Goal: Task Accomplishment & Management: Use online tool/utility

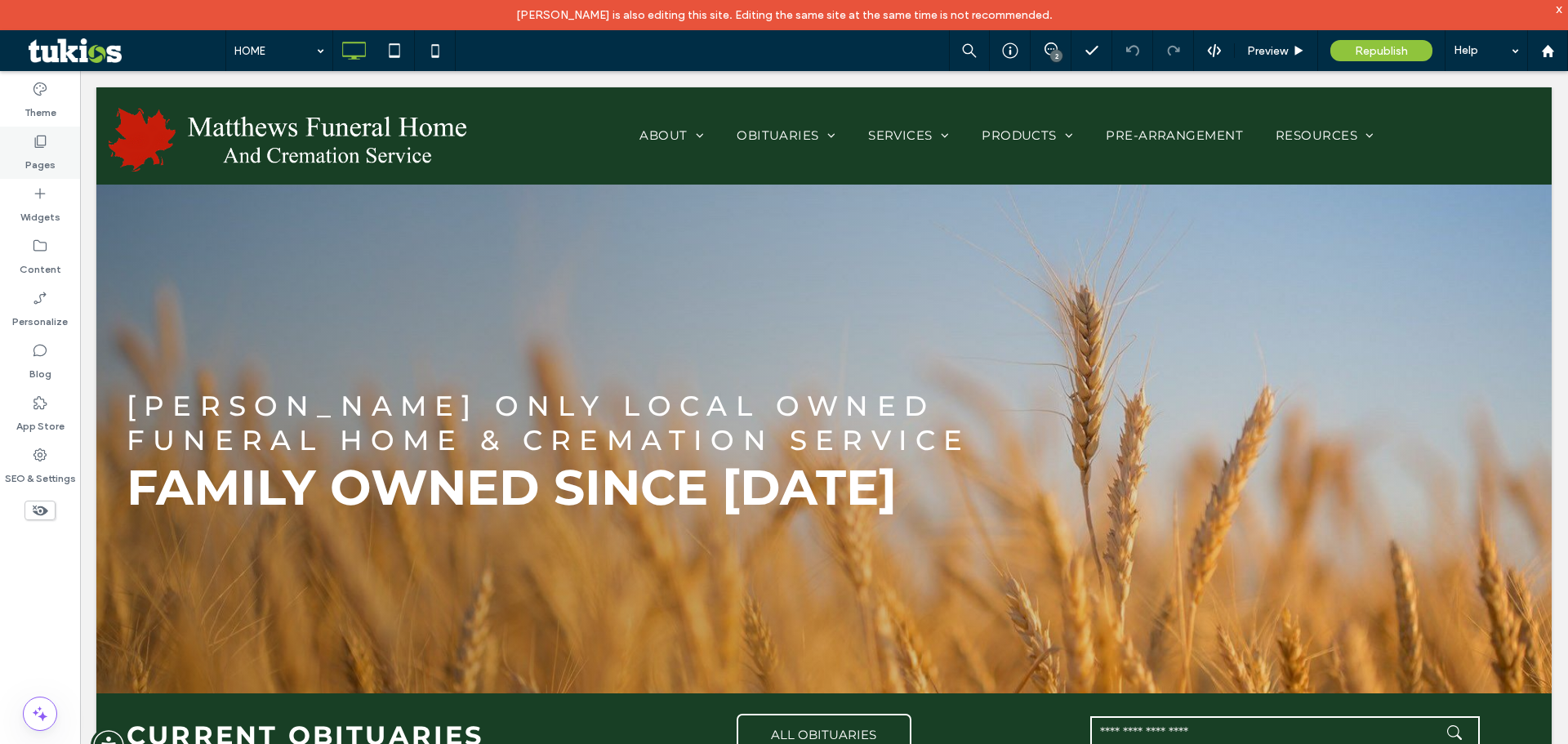
click at [28, 148] on div "Pages" at bounding box center [39, 152] width 80 height 52
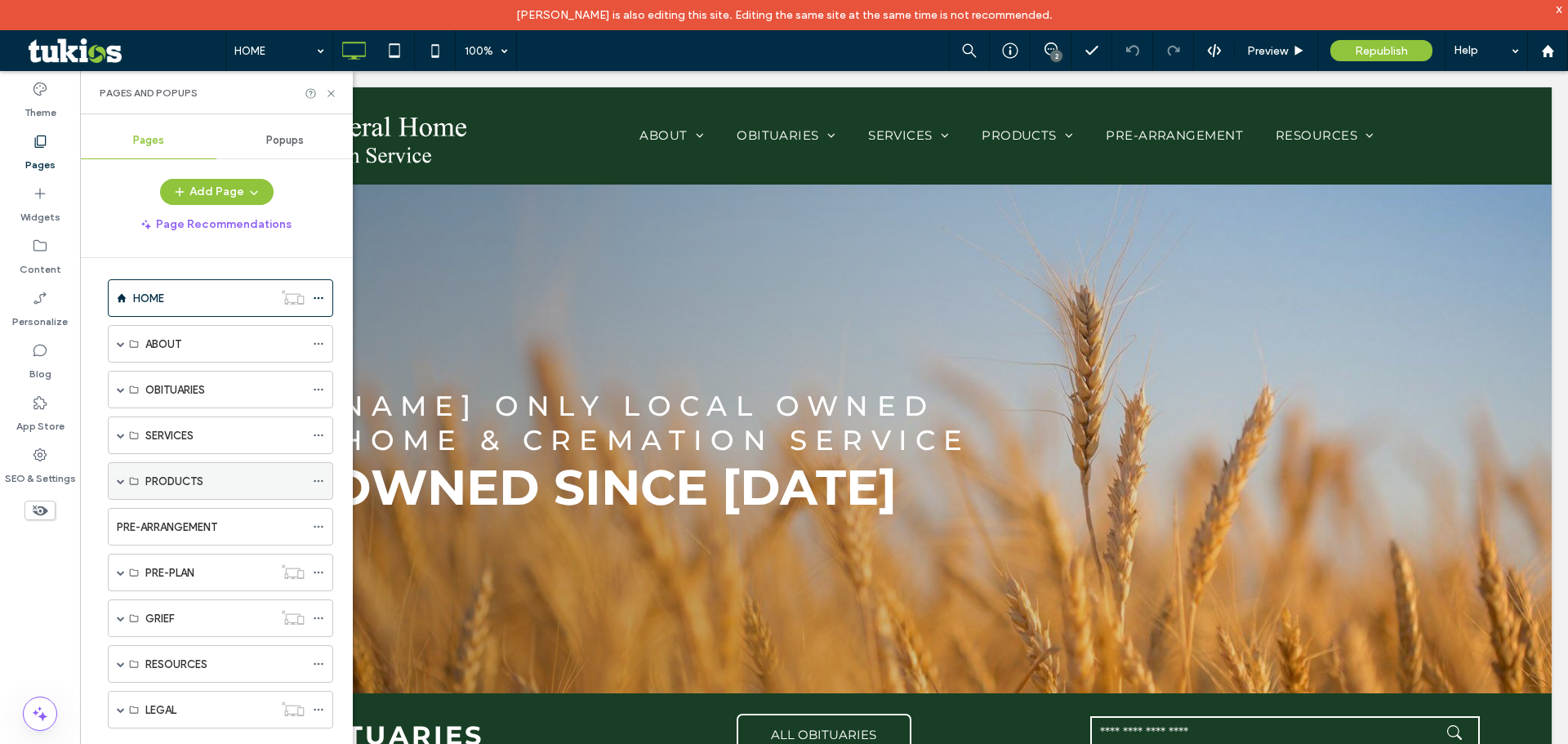
scroll to position [10, 0]
click at [124, 527] on label "PRE-ARRANGEMENT" at bounding box center [167, 523] width 100 height 29
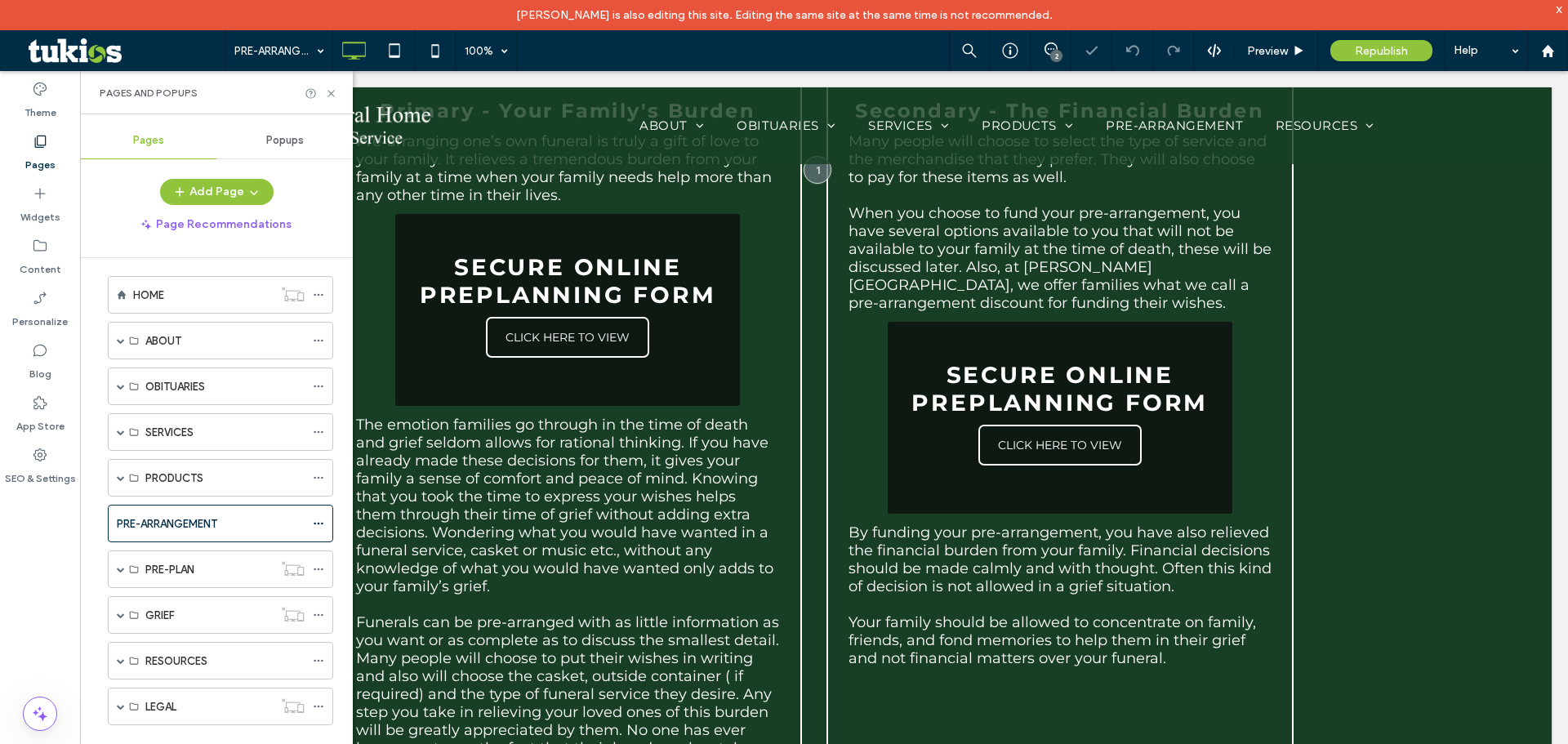
scroll to position [306, 0]
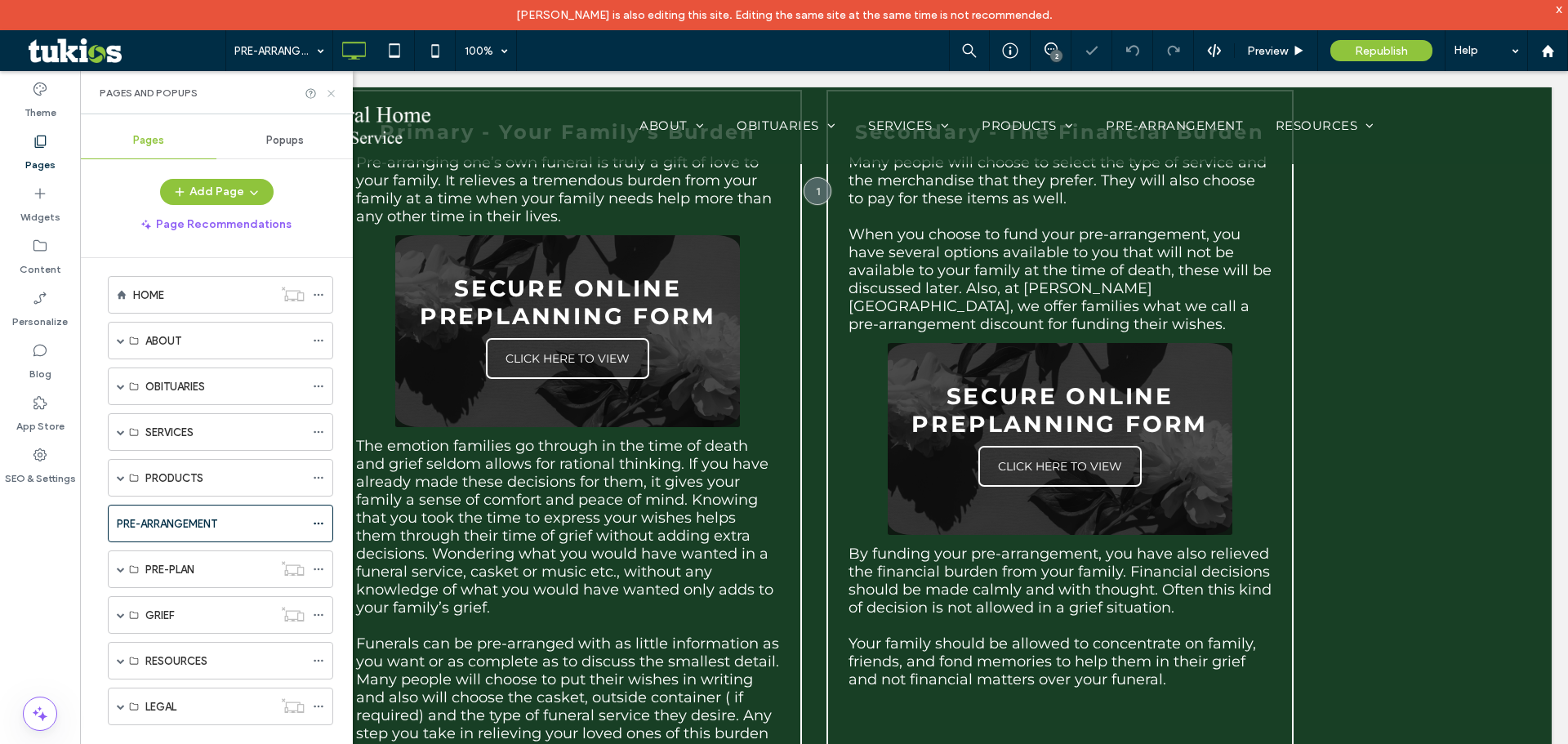
click at [333, 88] on icon at bounding box center [332, 93] width 13 height 13
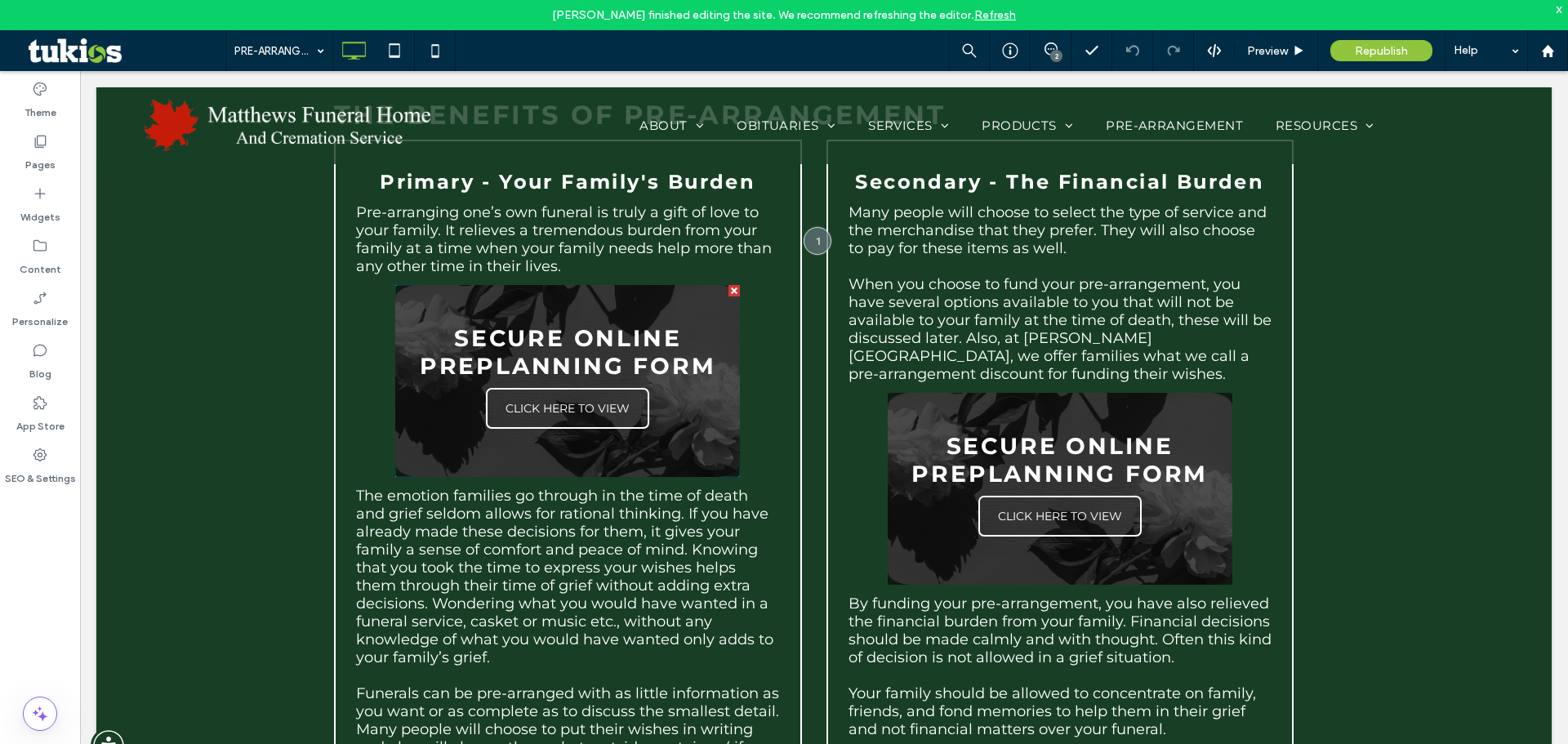
scroll to position [288, 0]
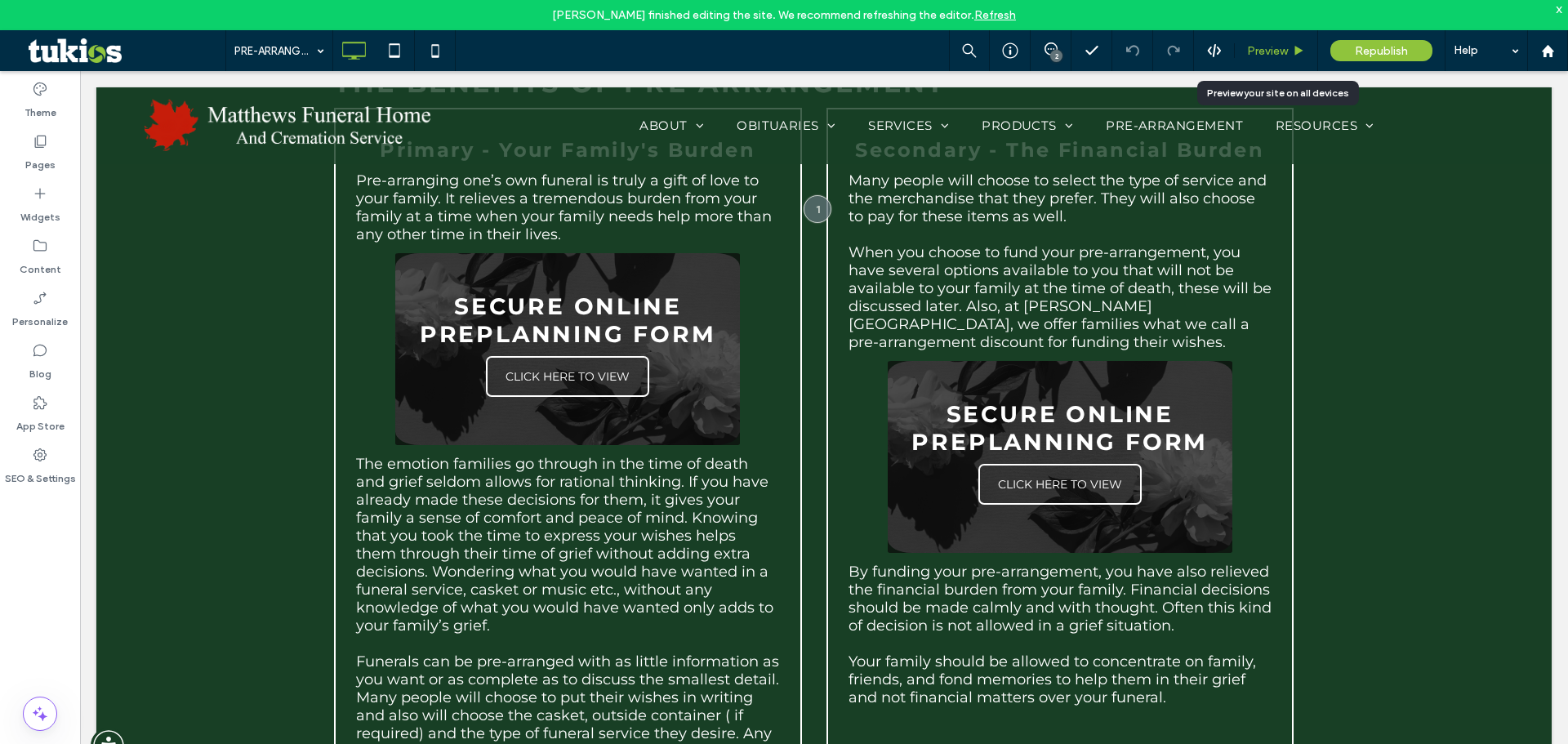
click at [1296, 49] on use at bounding box center [1299, 50] width 8 height 9
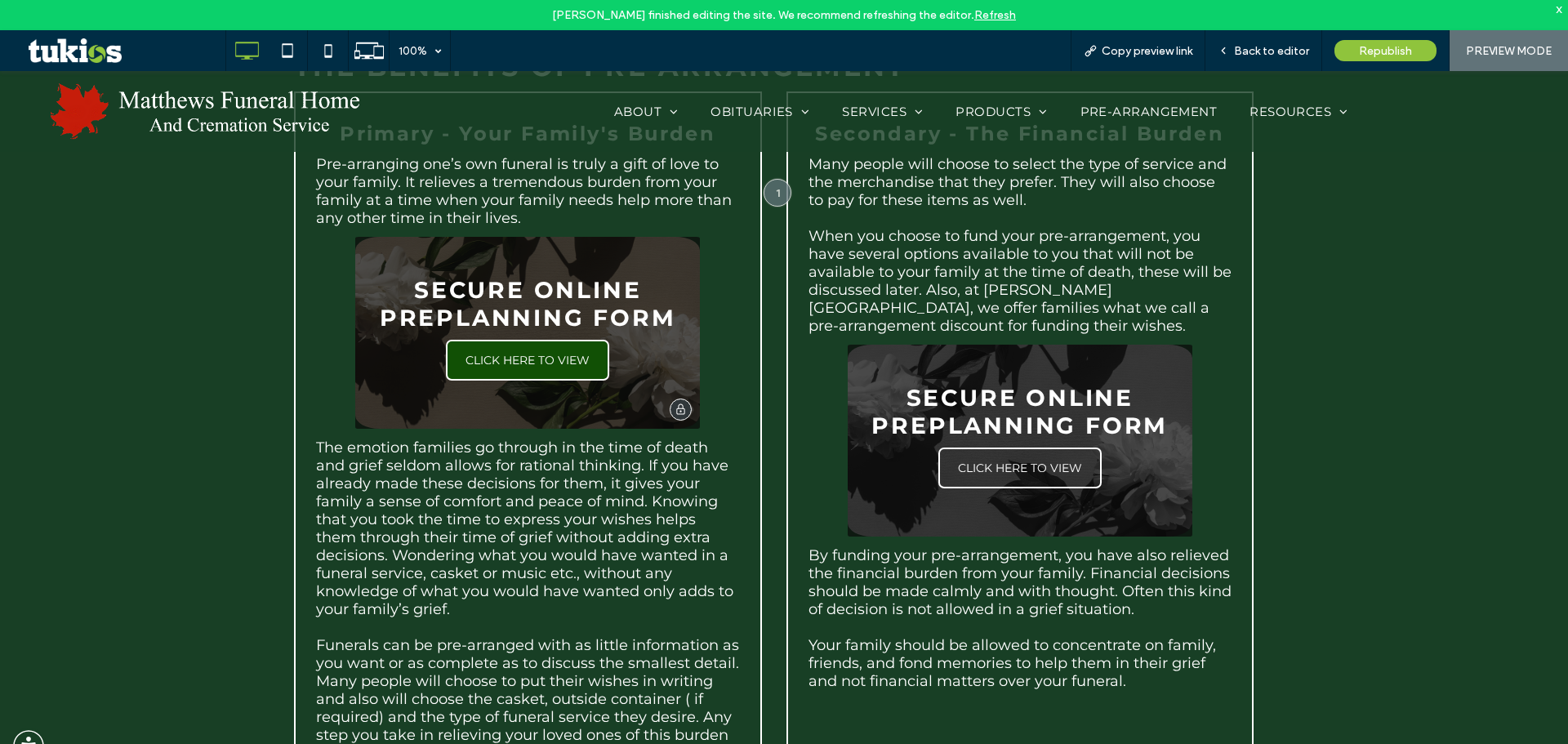
click at [552, 362] on span "CLICK HERE TO VIEW" at bounding box center [527, 359] width 157 height 31
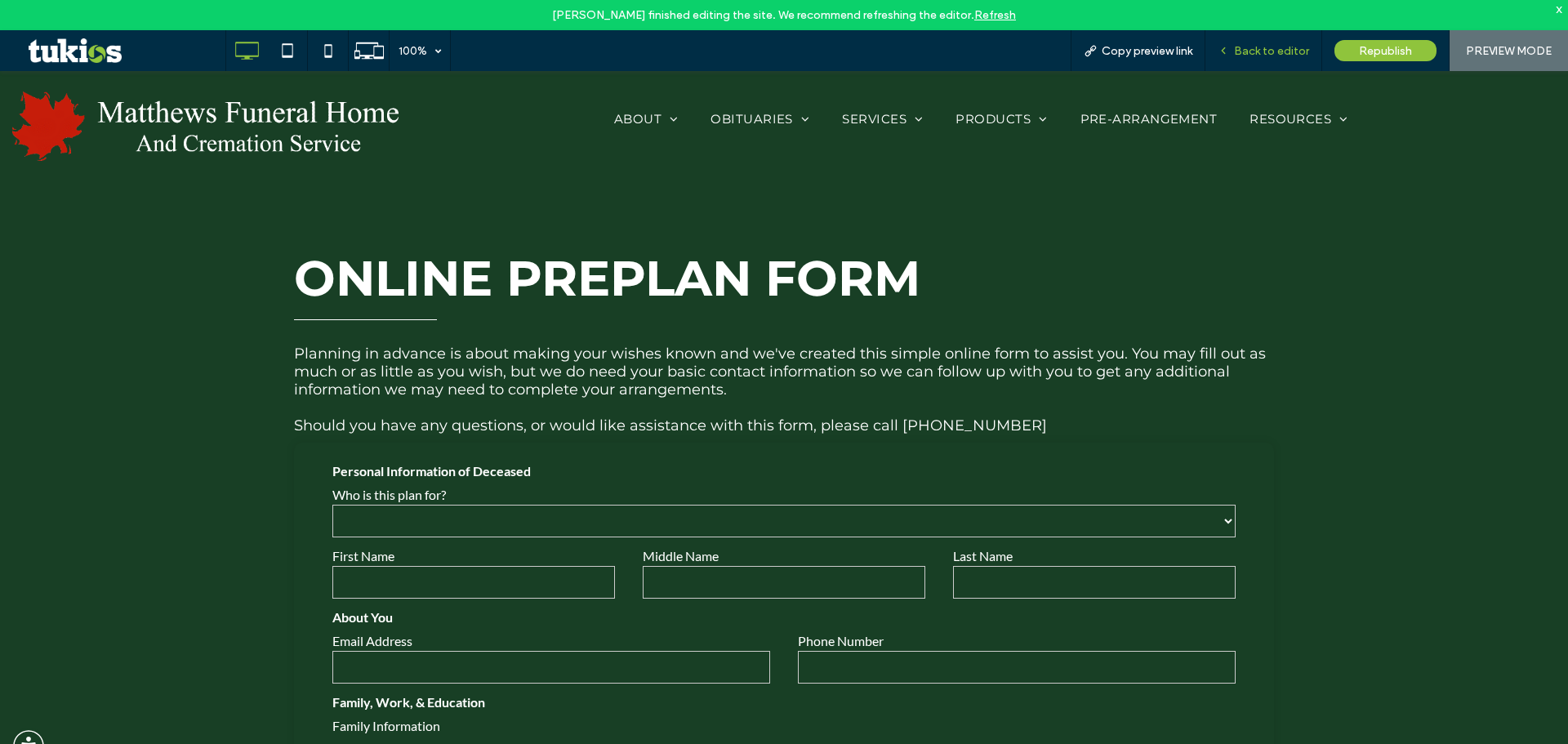
click at [1266, 59] on div "Back to editor" at bounding box center [1263, 51] width 117 height 41
click at [1265, 56] on span "Back to editor" at bounding box center [1271, 50] width 75 height 13
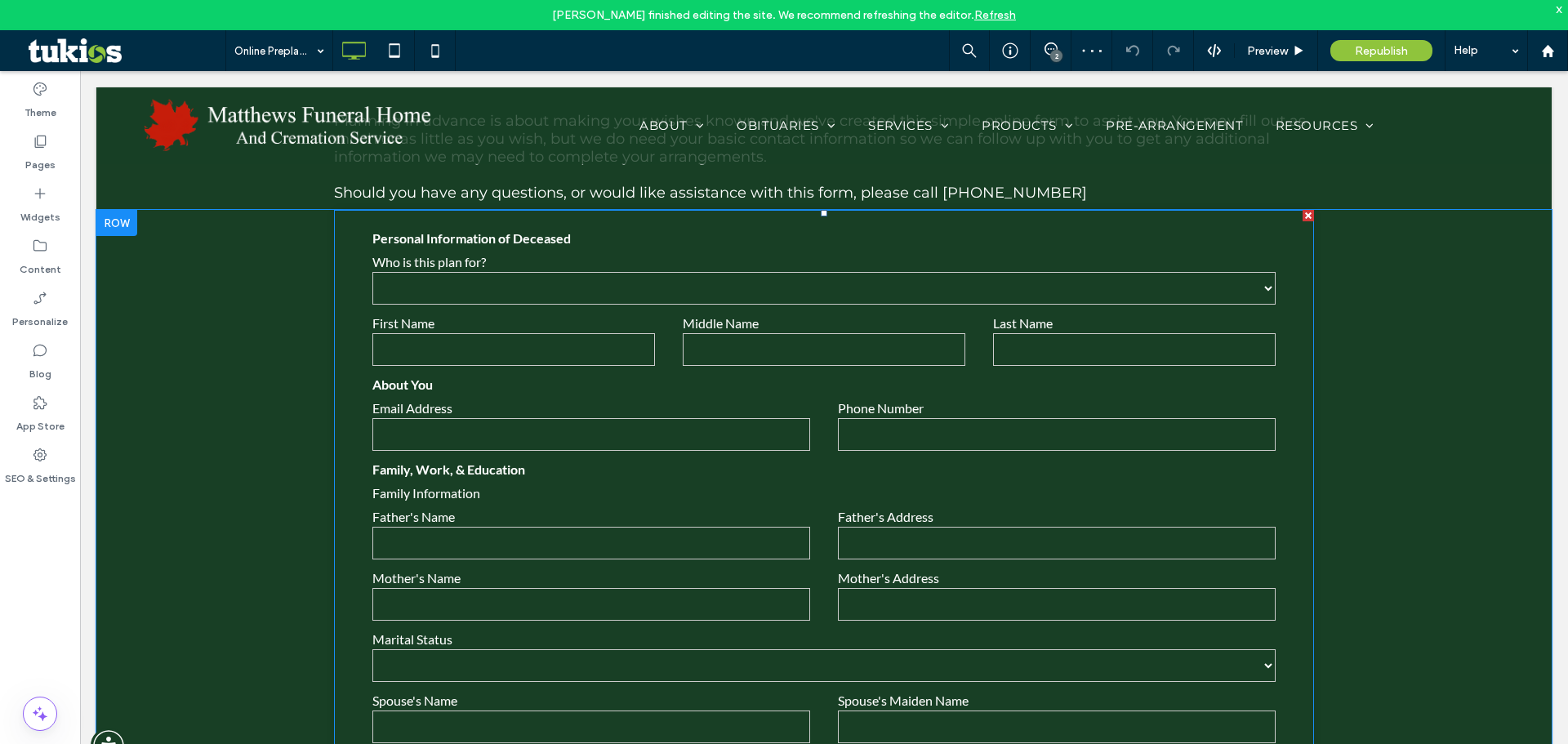
scroll to position [241, 0]
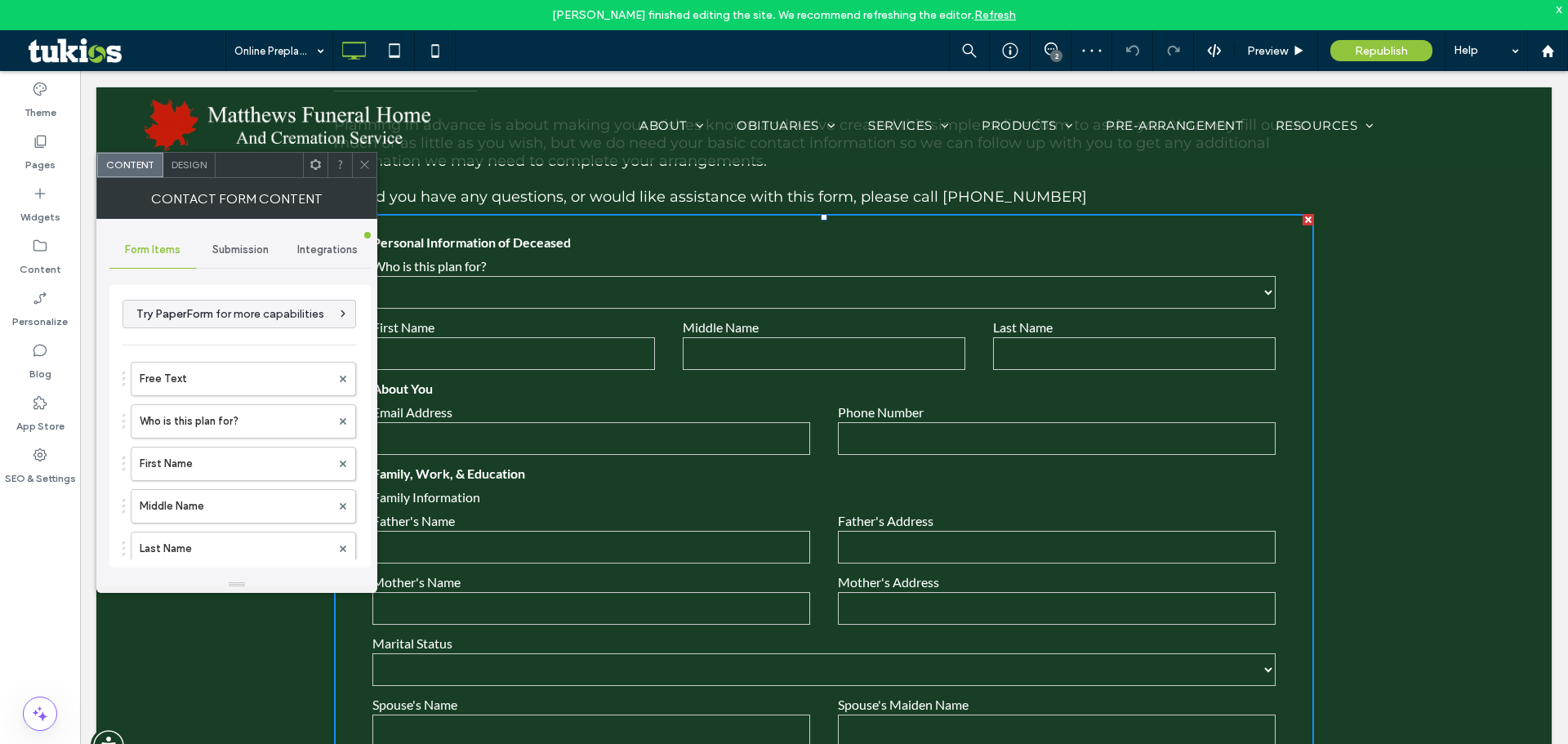
type input "******"
type input "**********"
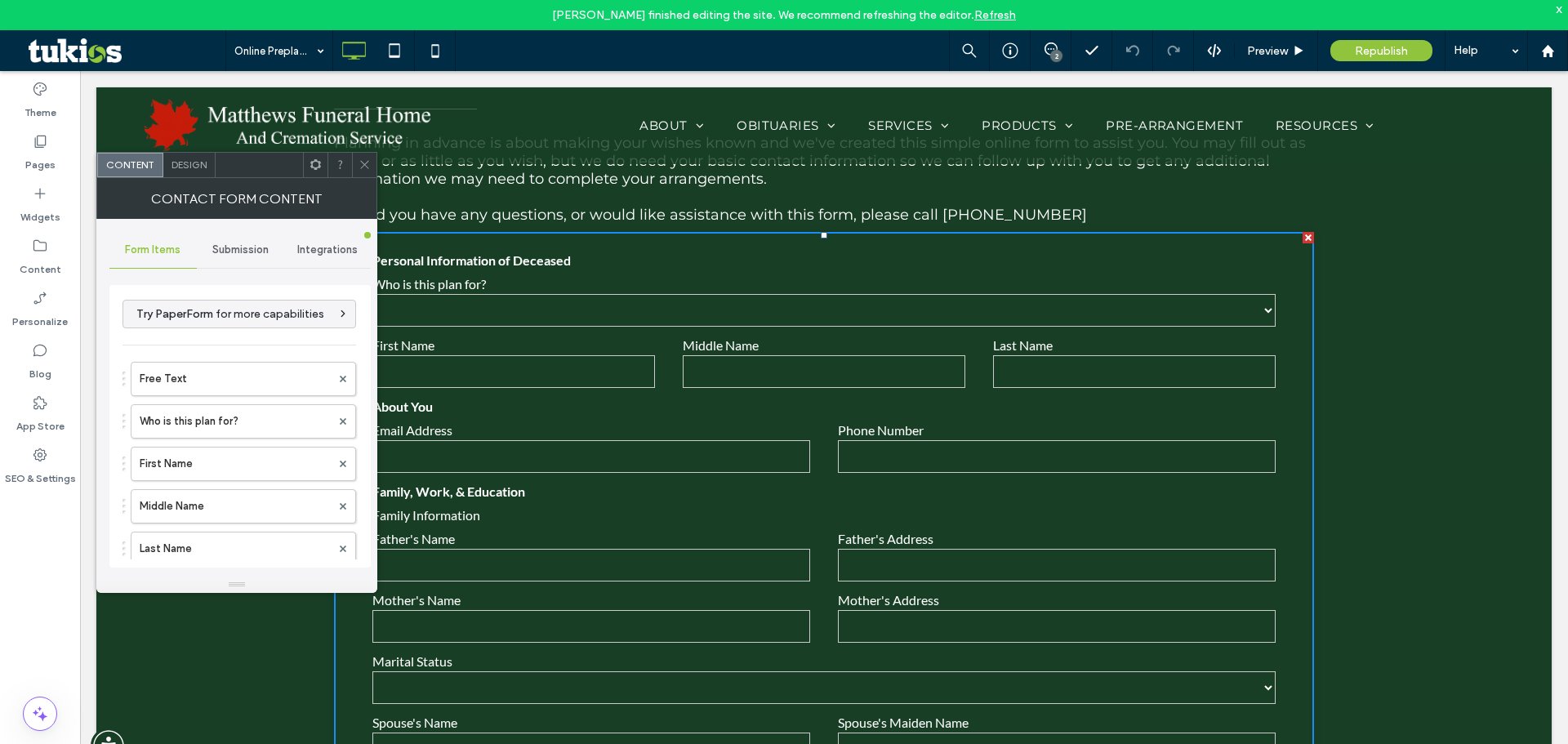
scroll to position [78, 0]
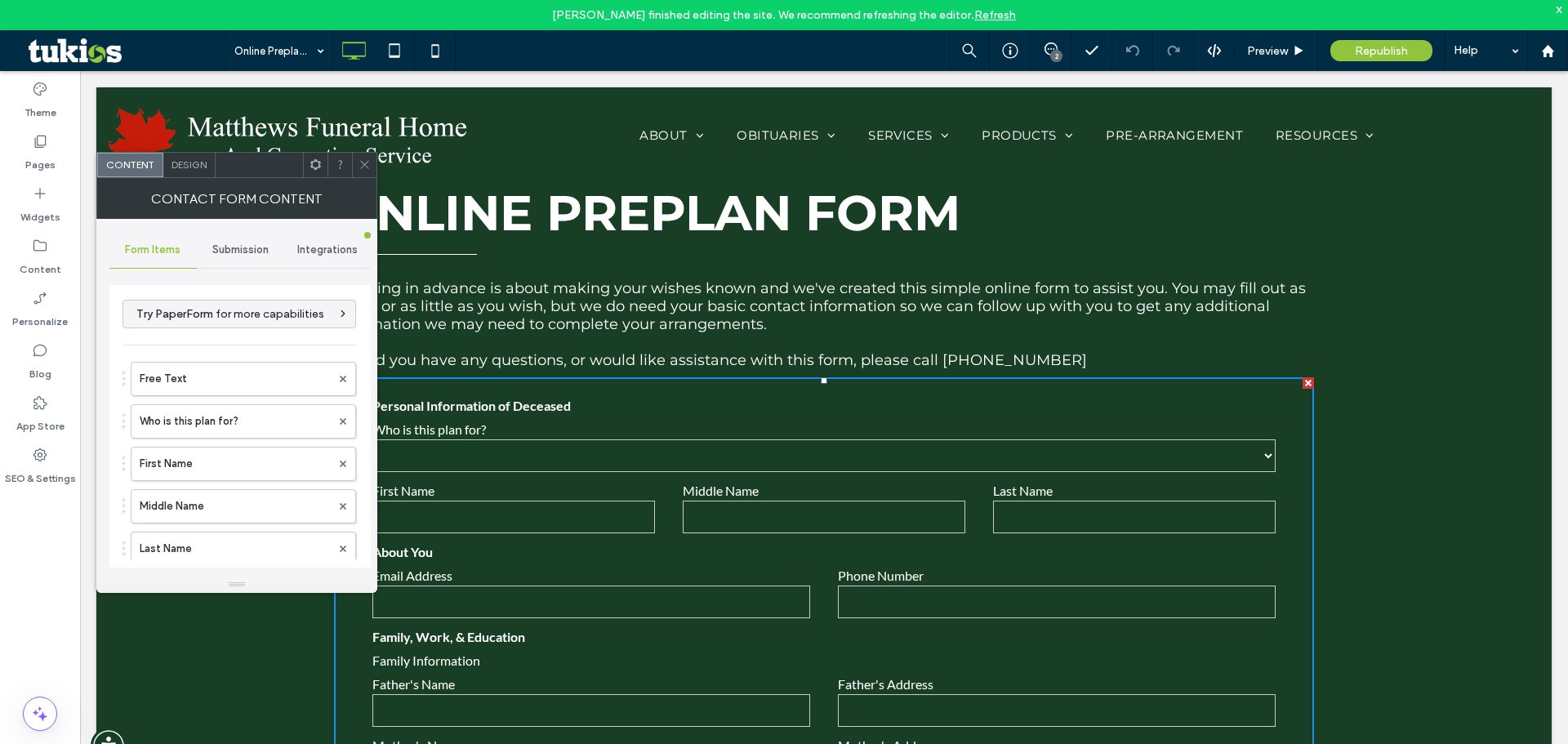
click at [362, 160] on icon at bounding box center [365, 165] width 13 height 13
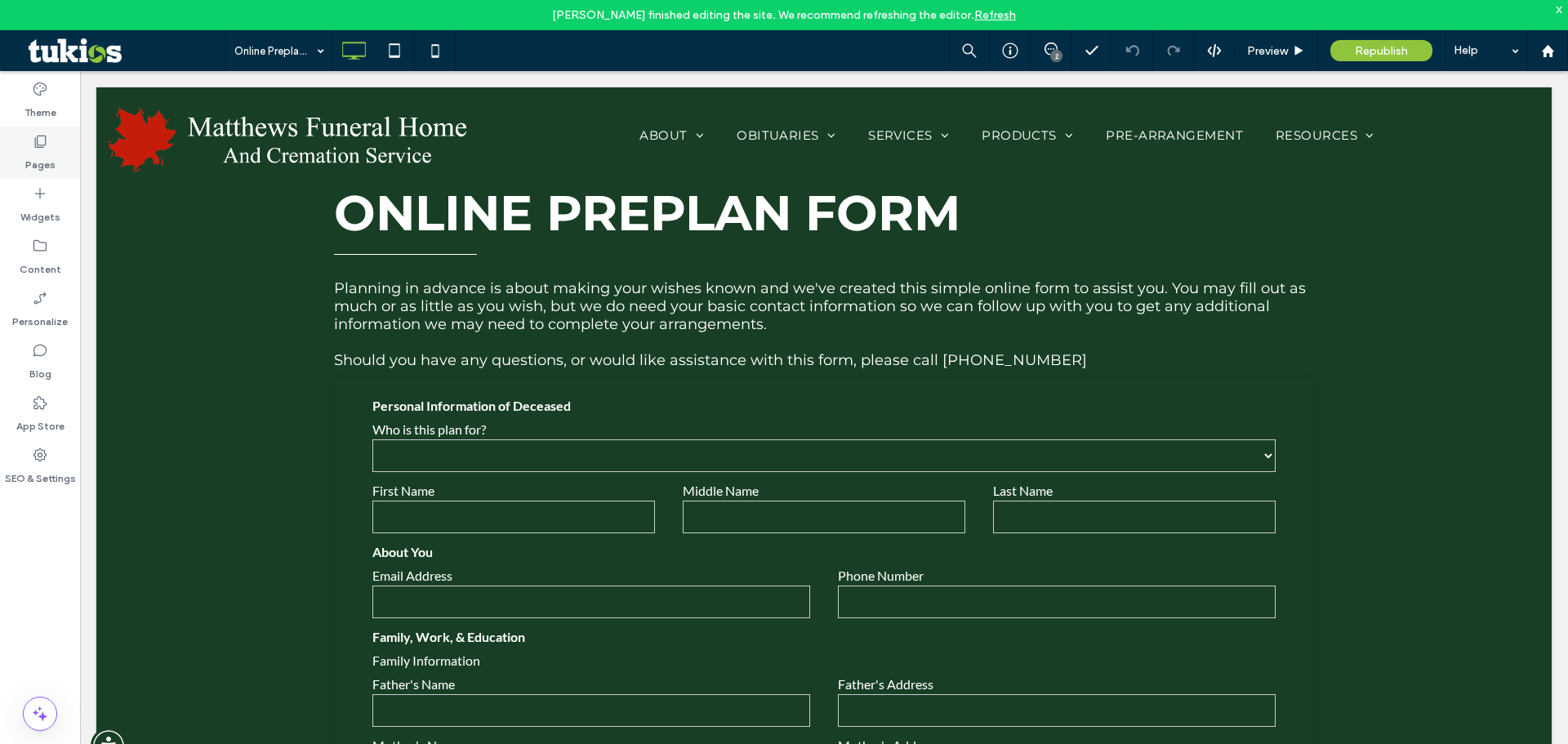
click at [38, 151] on label "Pages" at bounding box center [40, 161] width 30 height 23
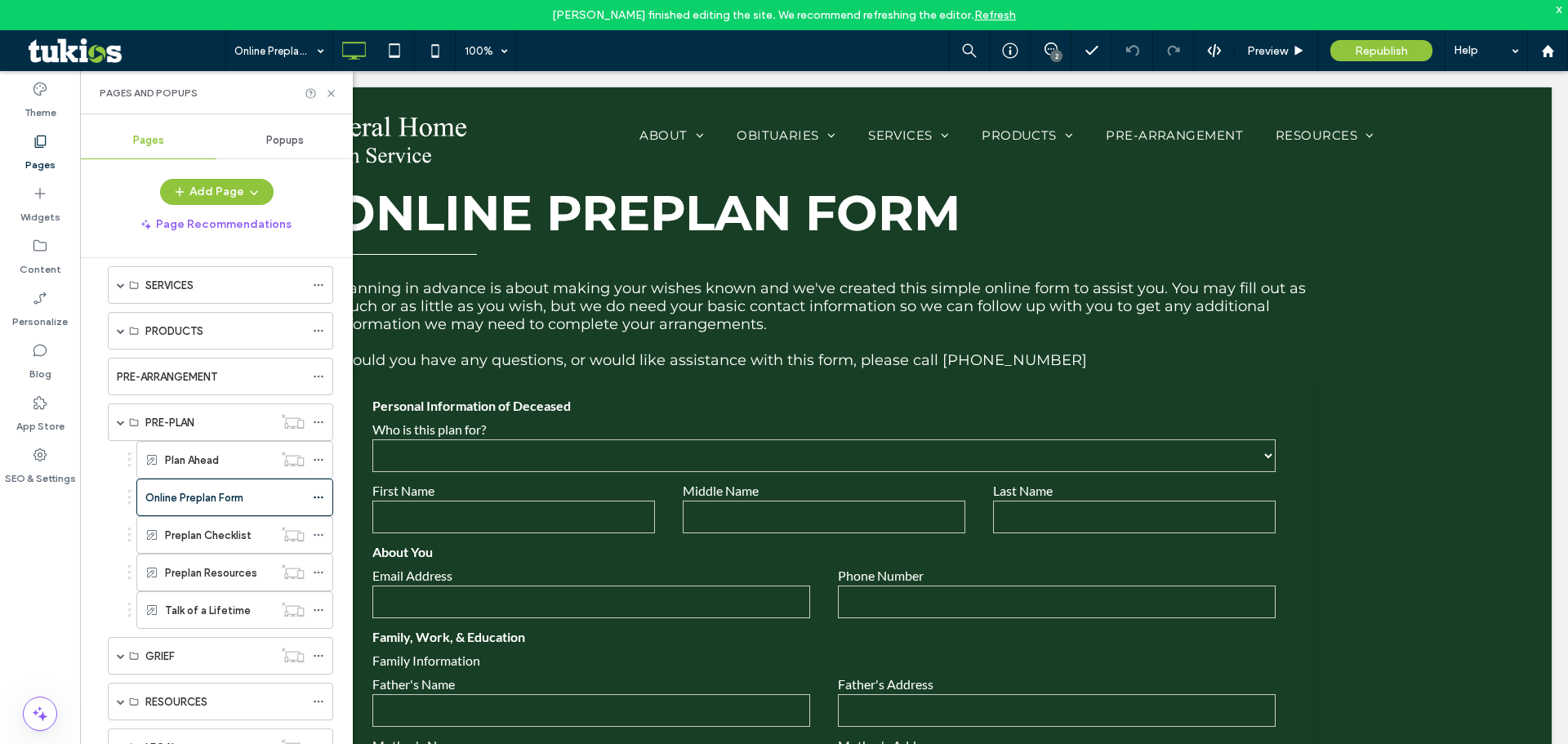
scroll to position [197, 0]
click at [316, 454] on icon at bounding box center [318, 456] width 12 height 12
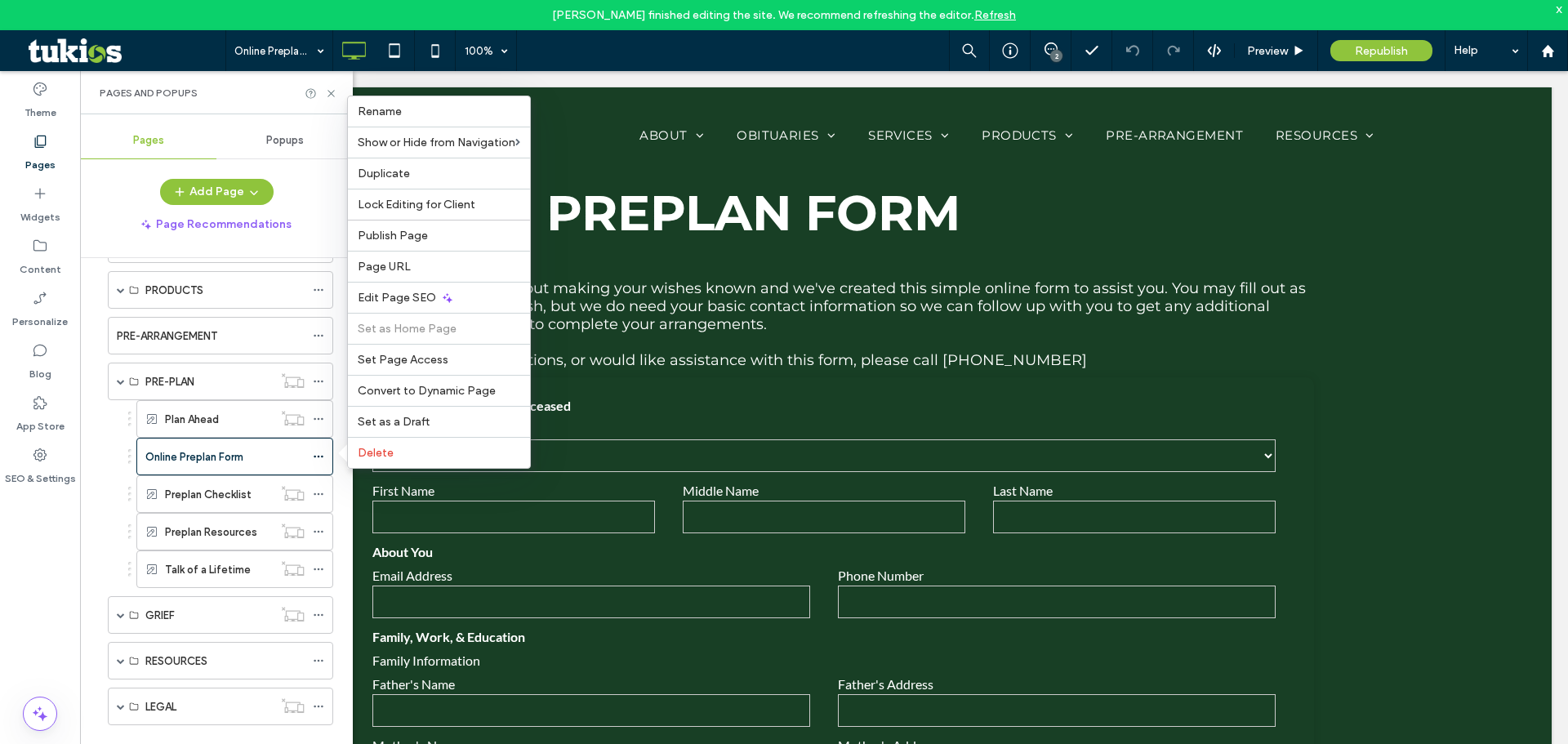
click at [264, 100] on div "Pages and Popups" at bounding box center [216, 92] width 273 height 43
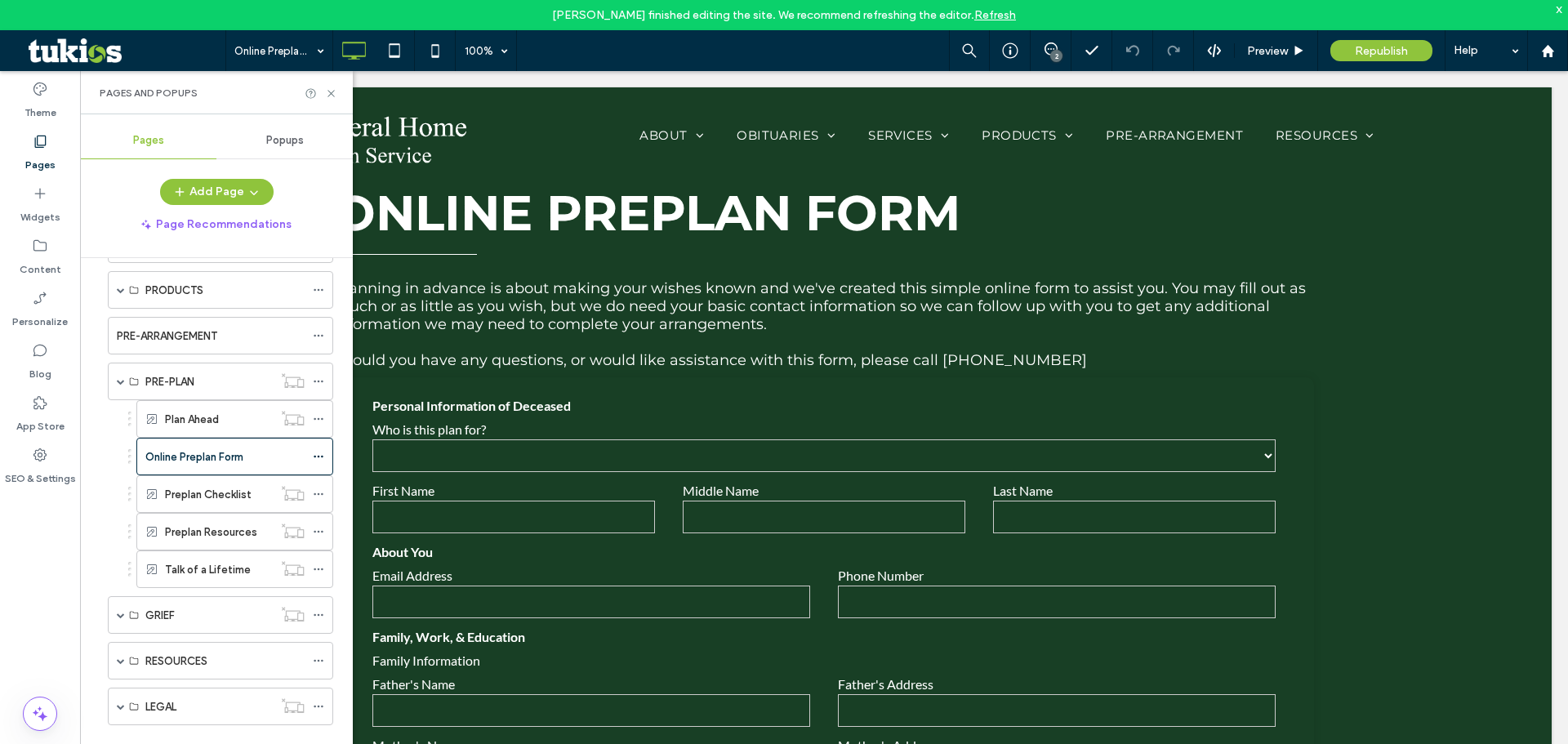
click at [337, 93] on div "Pages and Popups" at bounding box center [216, 92] width 273 height 43
click at [334, 93] on icon at bounding box center [332, 93] width 13 height 13
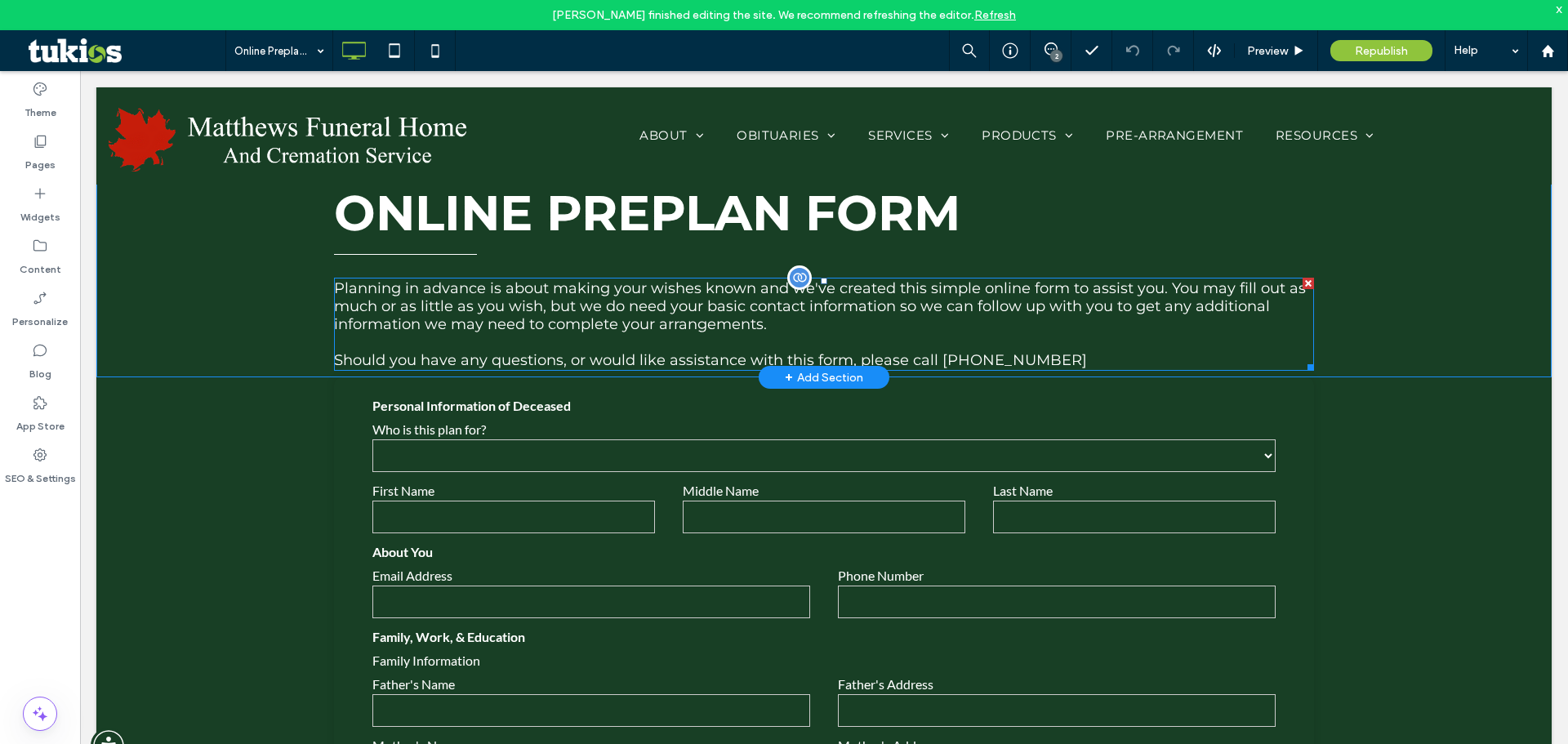
click at [492, 360] on span "Should you have any questions, or would like assistance with this form, please …" at bounding box center [637, 360] width 604 height 18
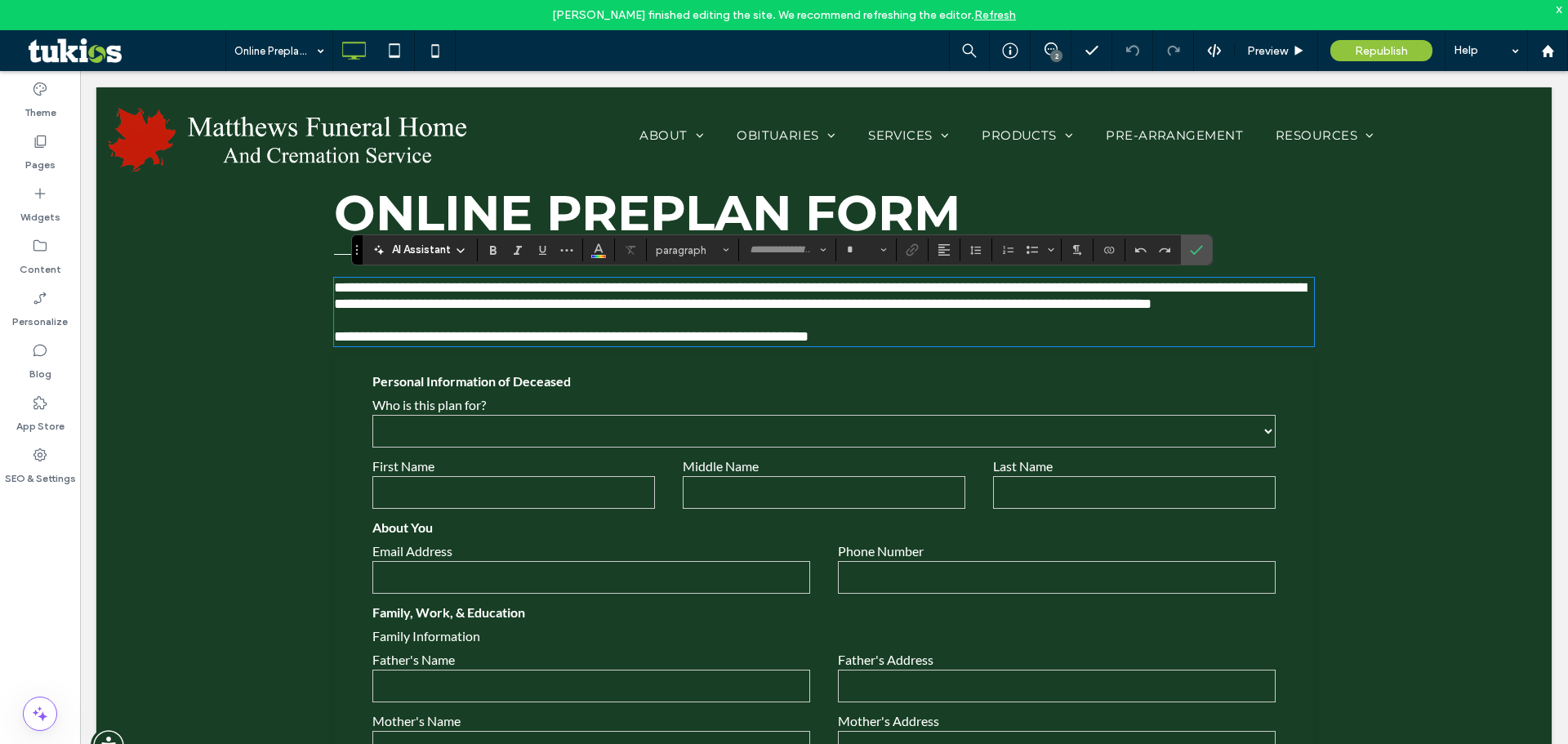
type input "**********"
type input "**"
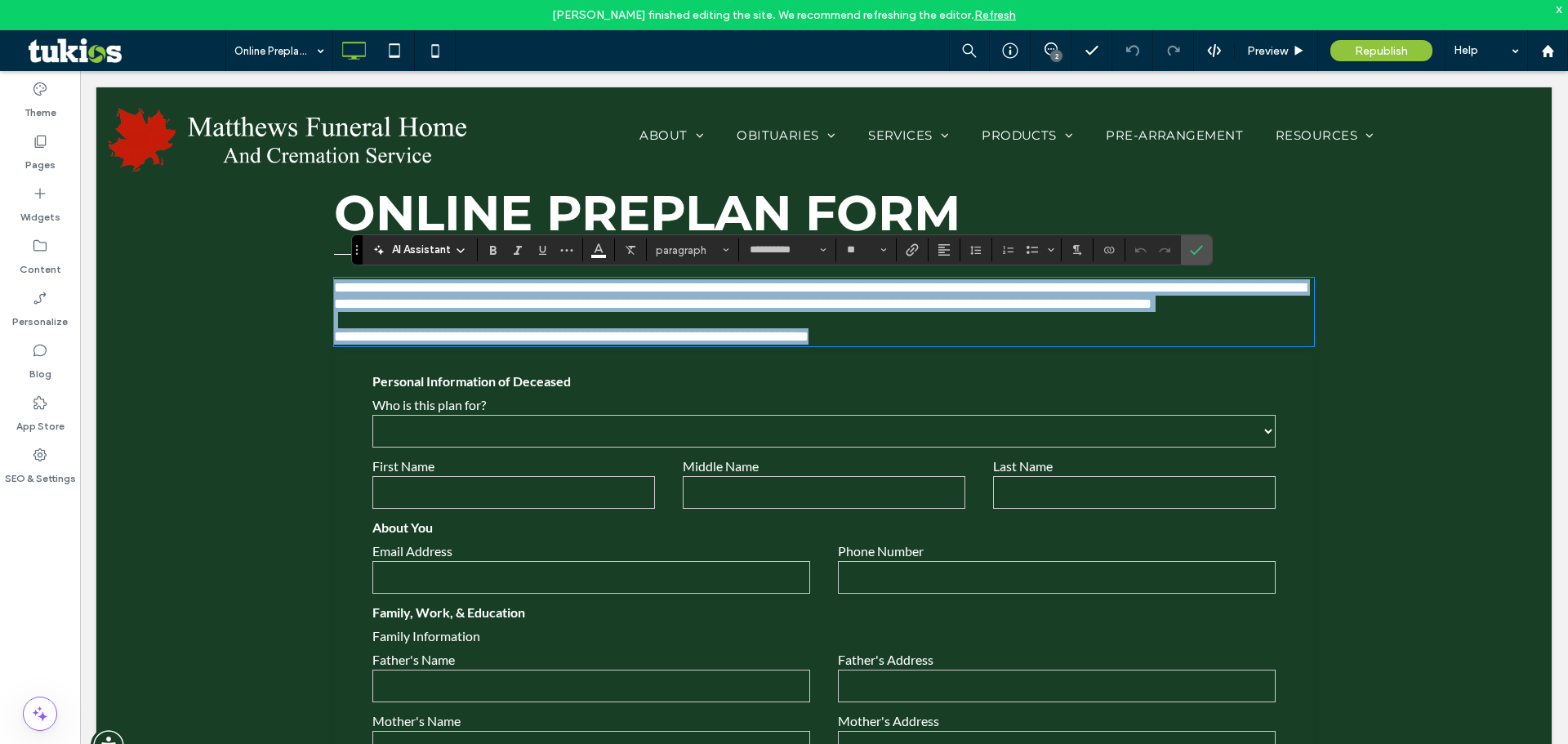
click at [501, 343] on span "**********" at bounding box center [571, 336] width 474 height 14
click at [947, 344] on p "**********" at bounding box center [824, 336] width 980 height 16
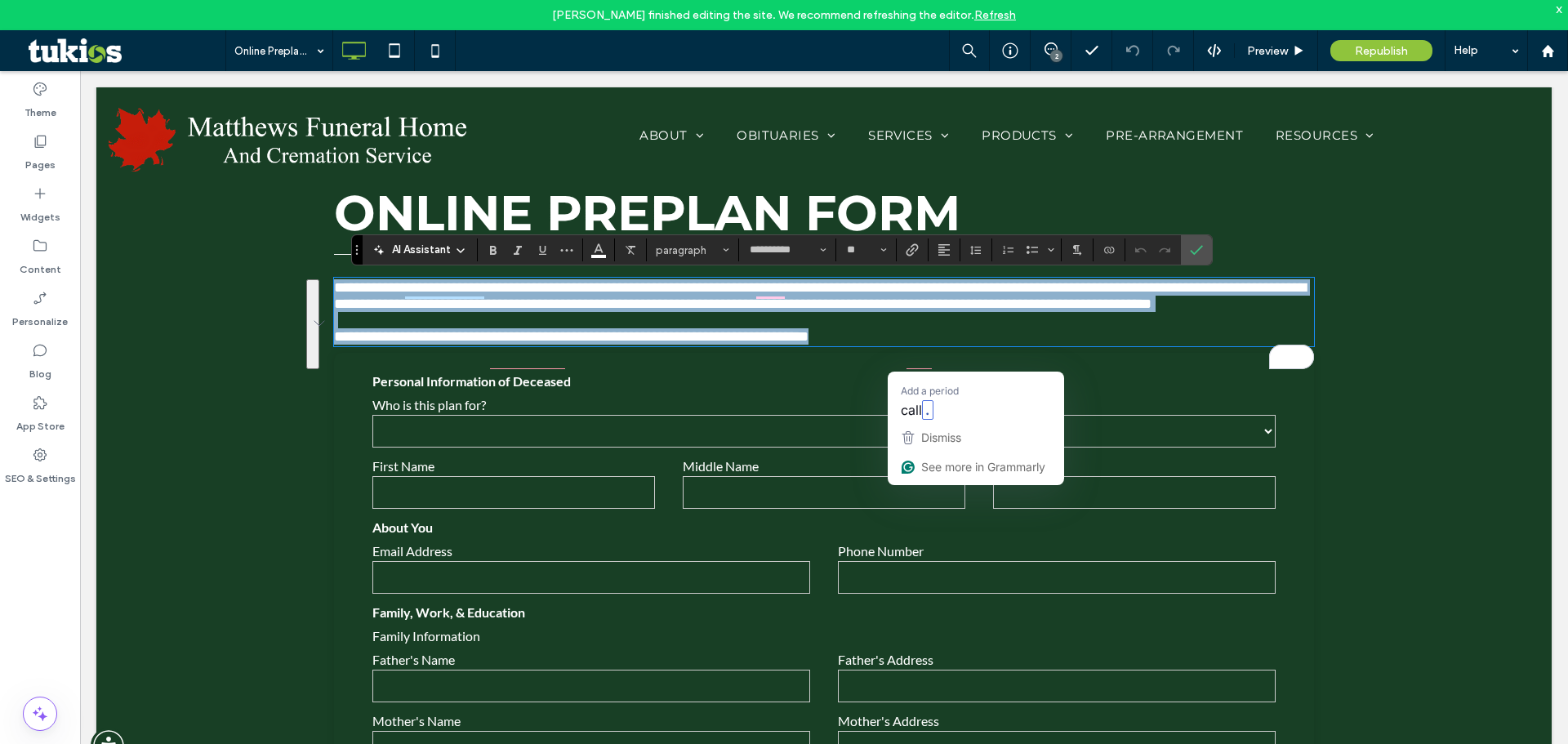
click at [1022, 344] on p "**********" at bounding box center [824, 336] width 980 height 16
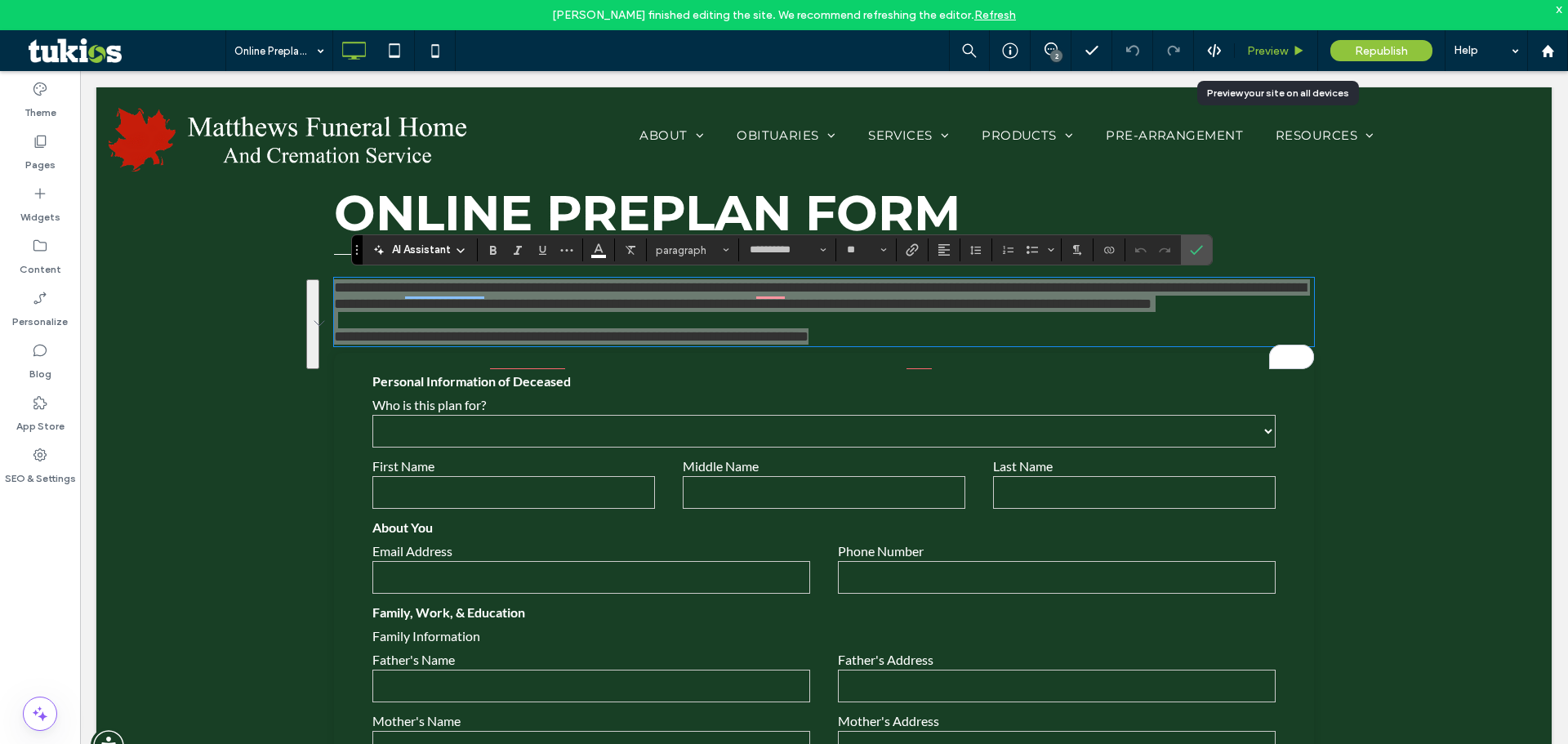
click at [1275, 41] on div "Preview" at bounding box center [1276, 51] width 83 height 41
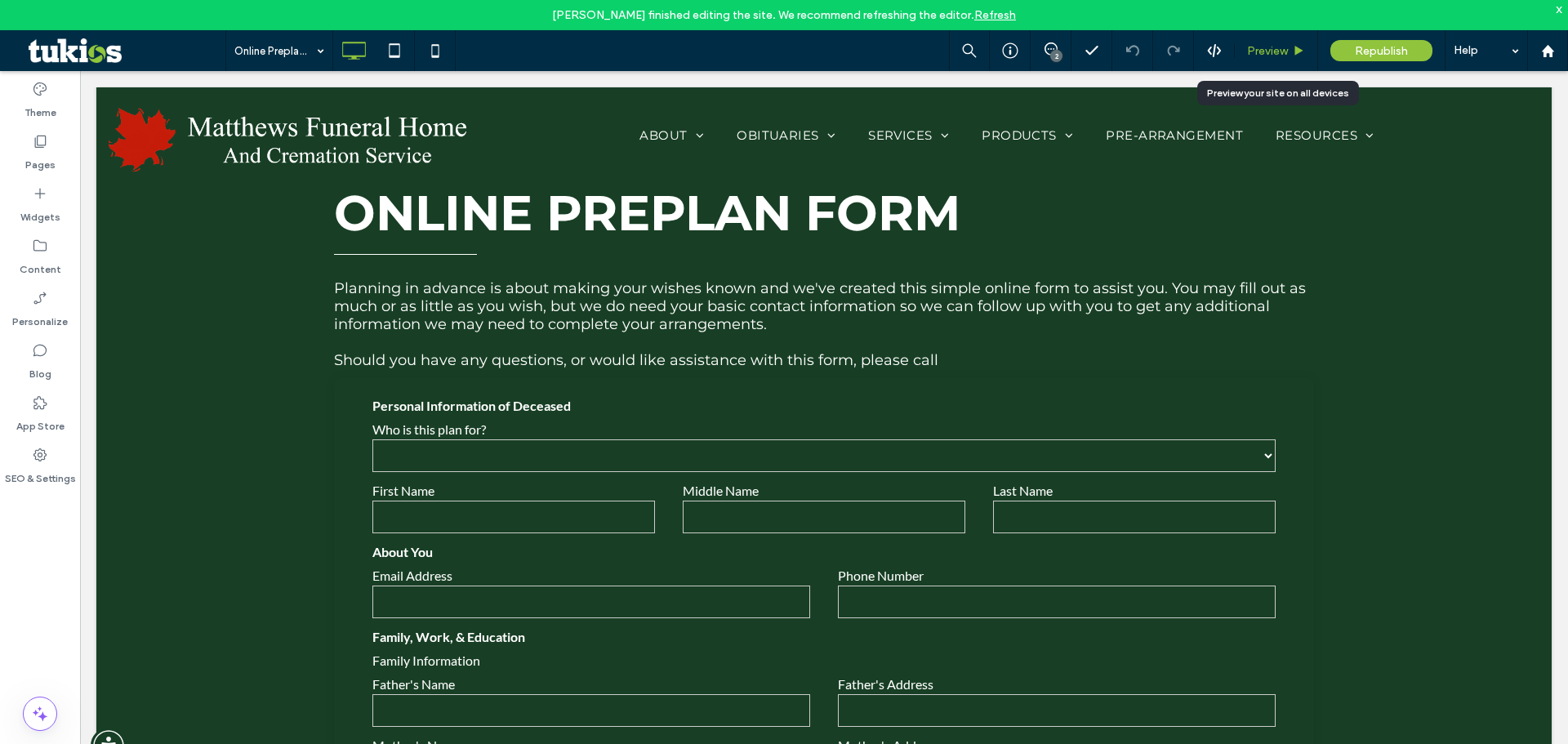
click at [1275, 41] on div "Preview" at bounding box center [1276, 51] width 83 height 41
click at [1275, 44] on span "Preview" at bounding box center [1268, 50] width 41 height 13
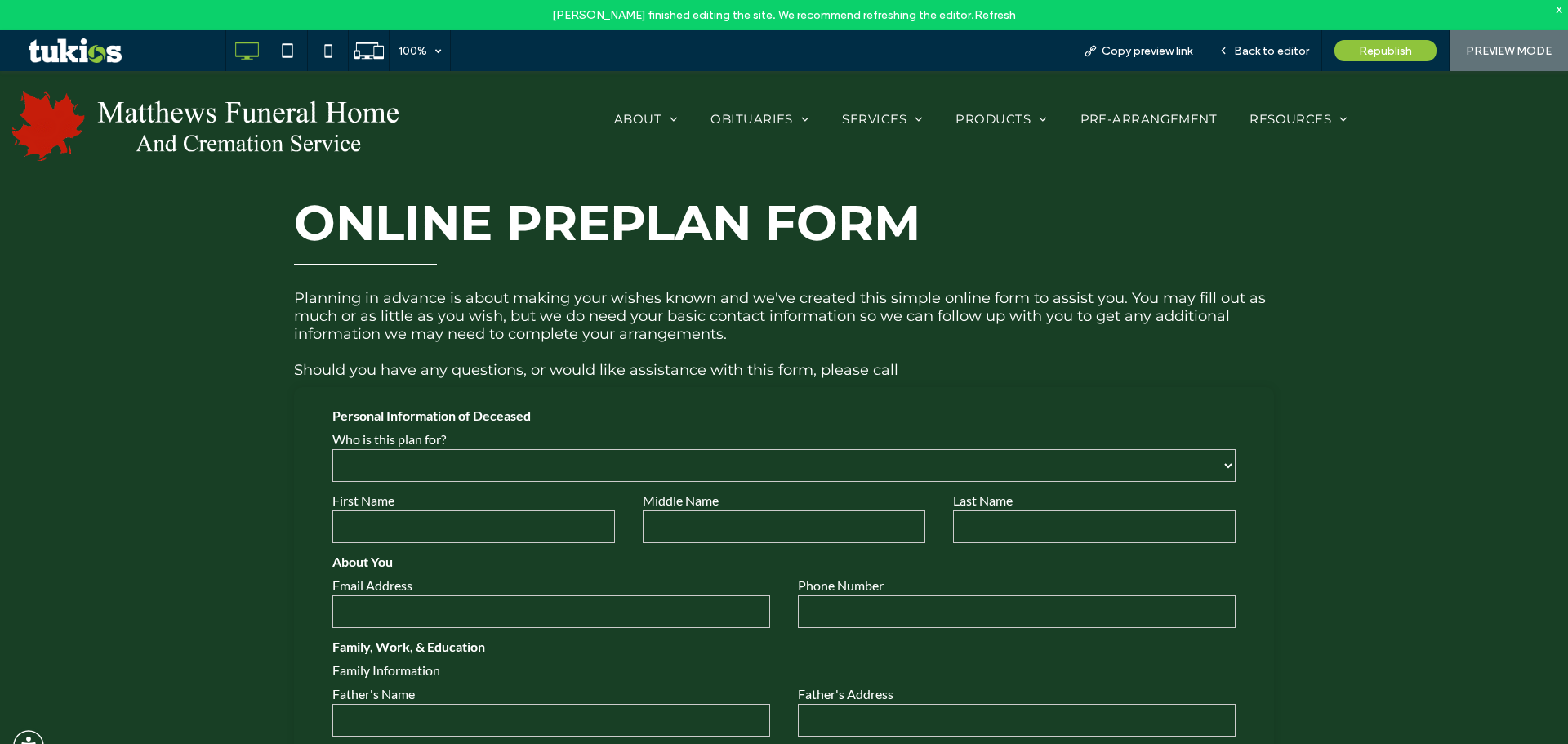
scroll to position [104, 0]
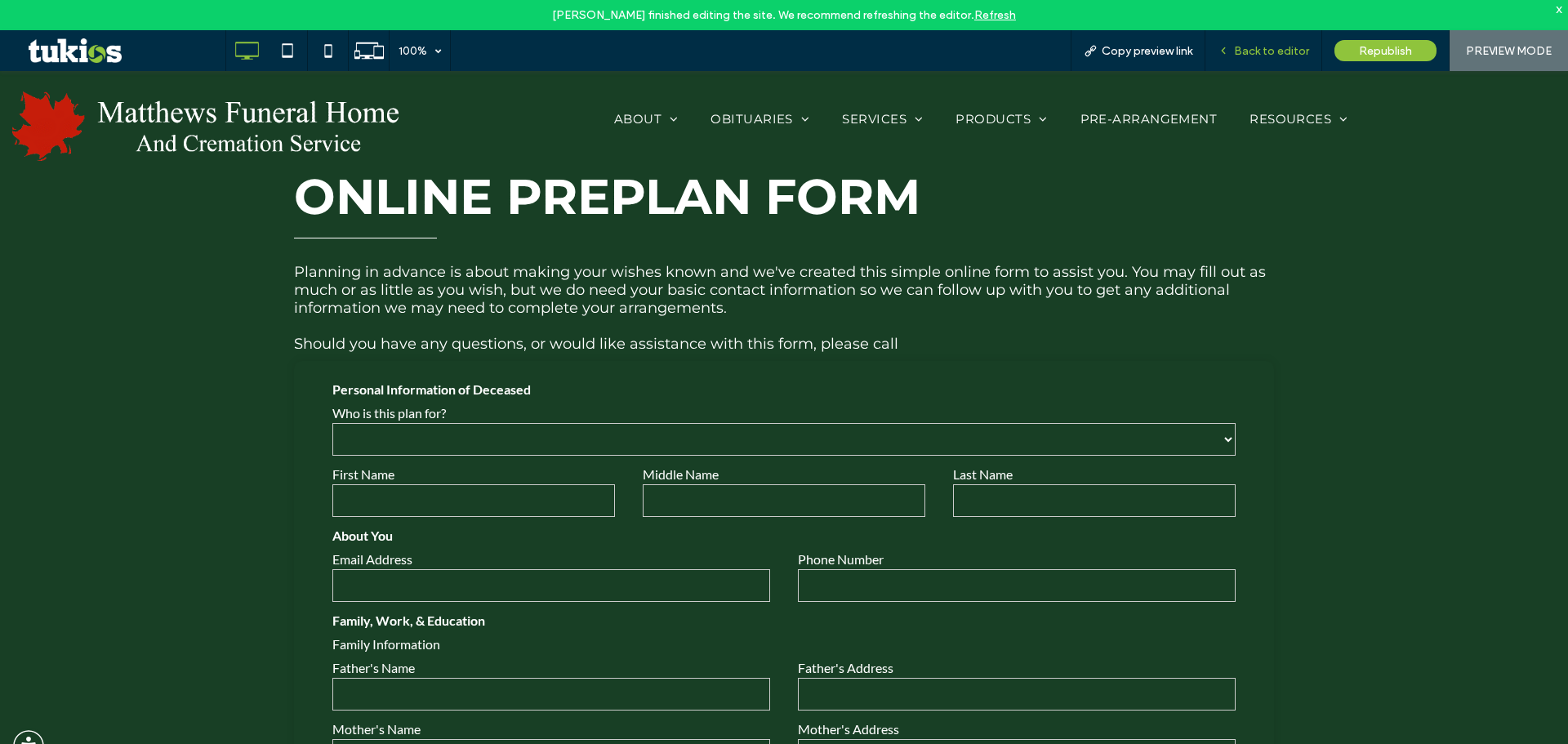
click at [1273, 47] on span "Back to editor" at bounding box center [1271, 50] width 75 height 13
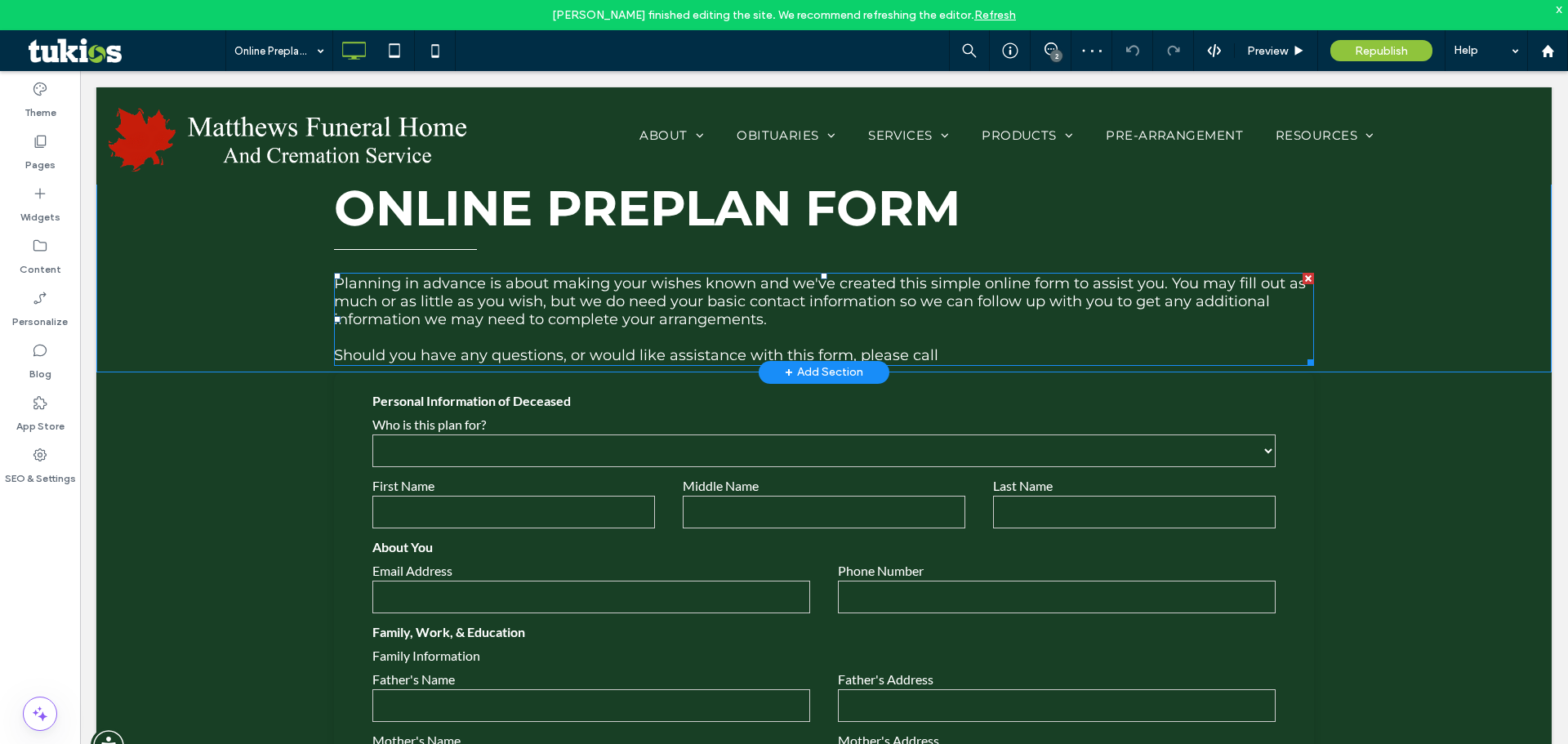
click at [959, 357] on p "Should you have any questions, or would like assistance with this form, please …" at bounding box center [824, 355] width 980 height 18
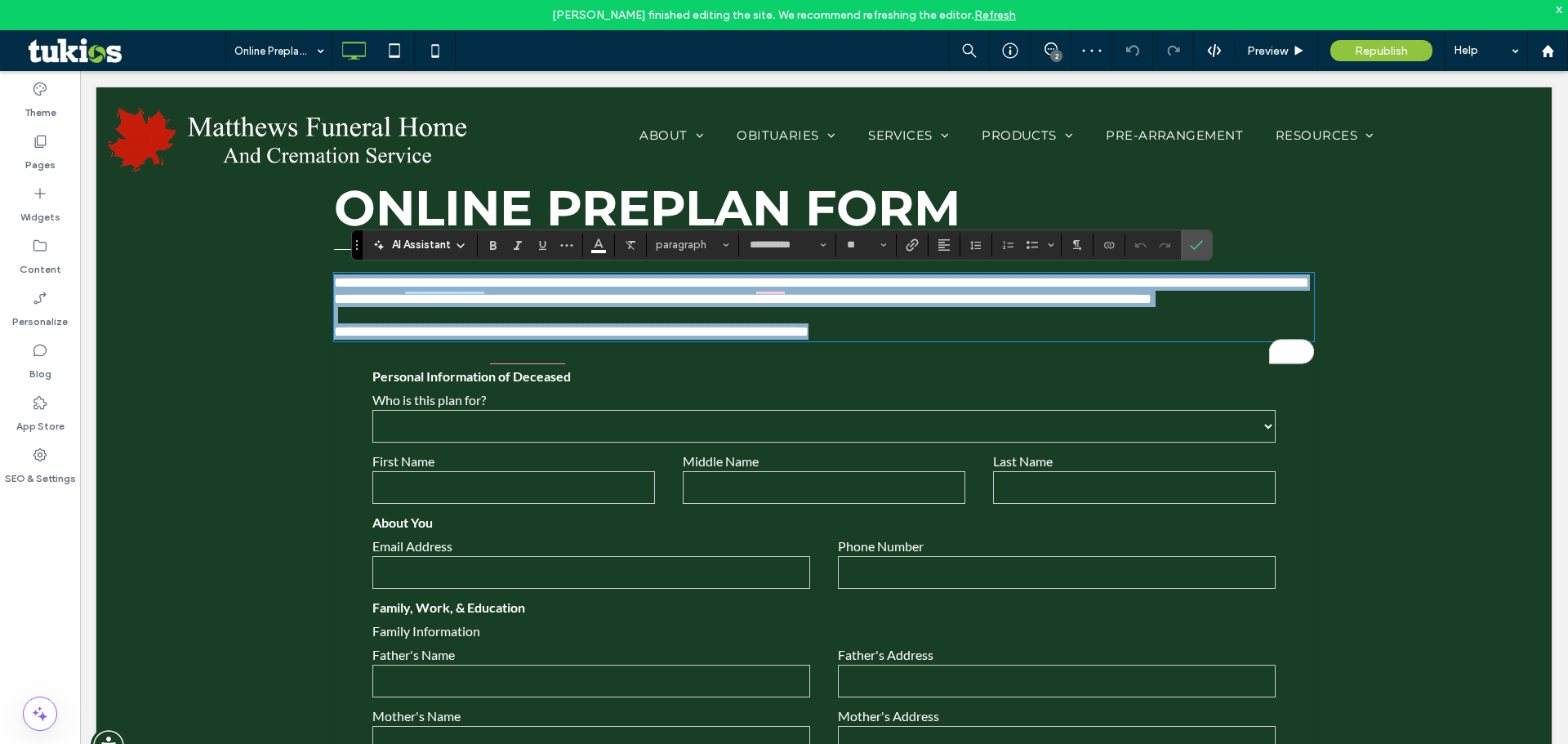
click at [984, 340] on p "**********" at bounding box center [824, 332] width 980 height 16
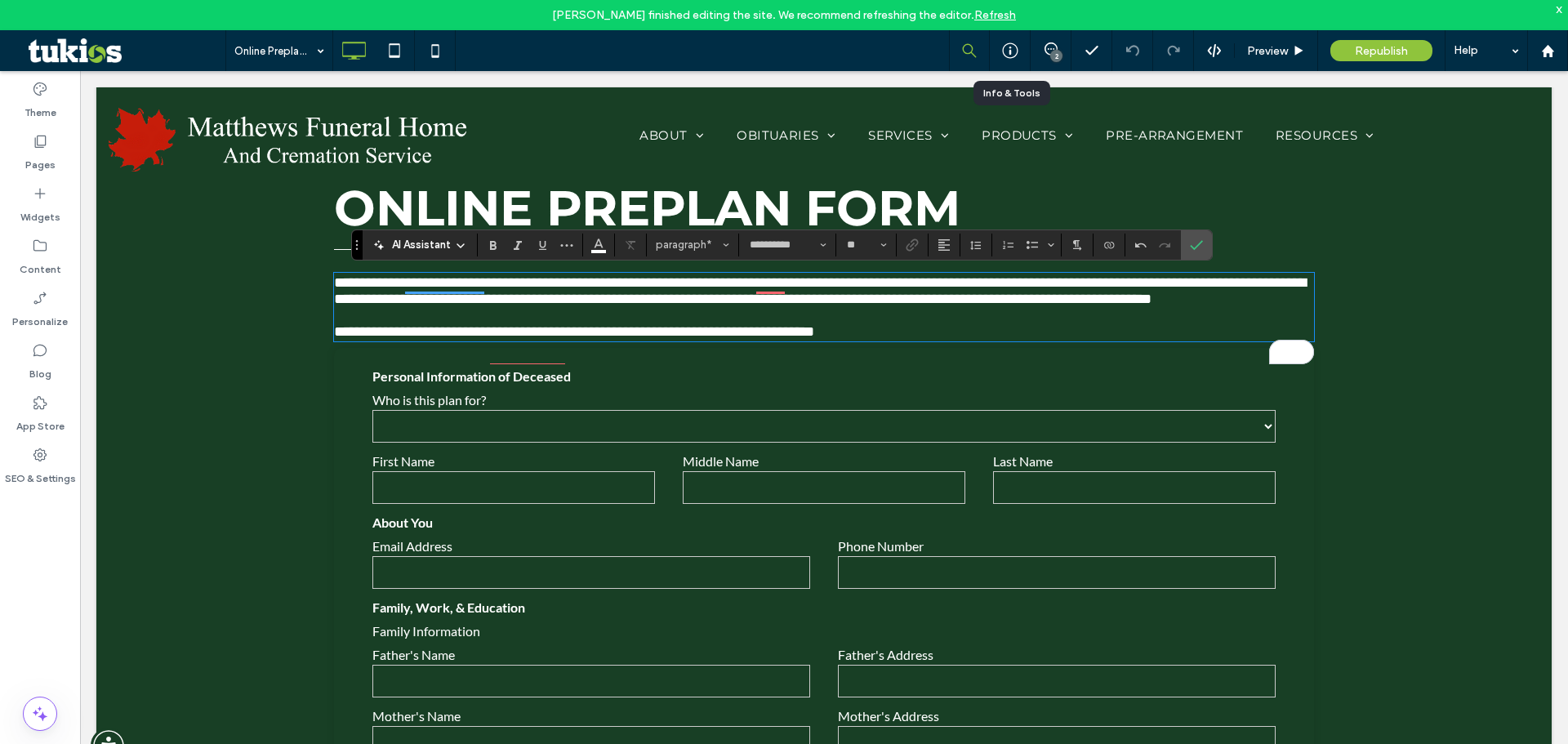
drag, startPoint x: 1007, startPoint y: 47, endPoint x: 981, endPoint y: 63, distance: 30.5
click at [1008, 47] on icon at bounding box center [1010, 50] width 16 height 16
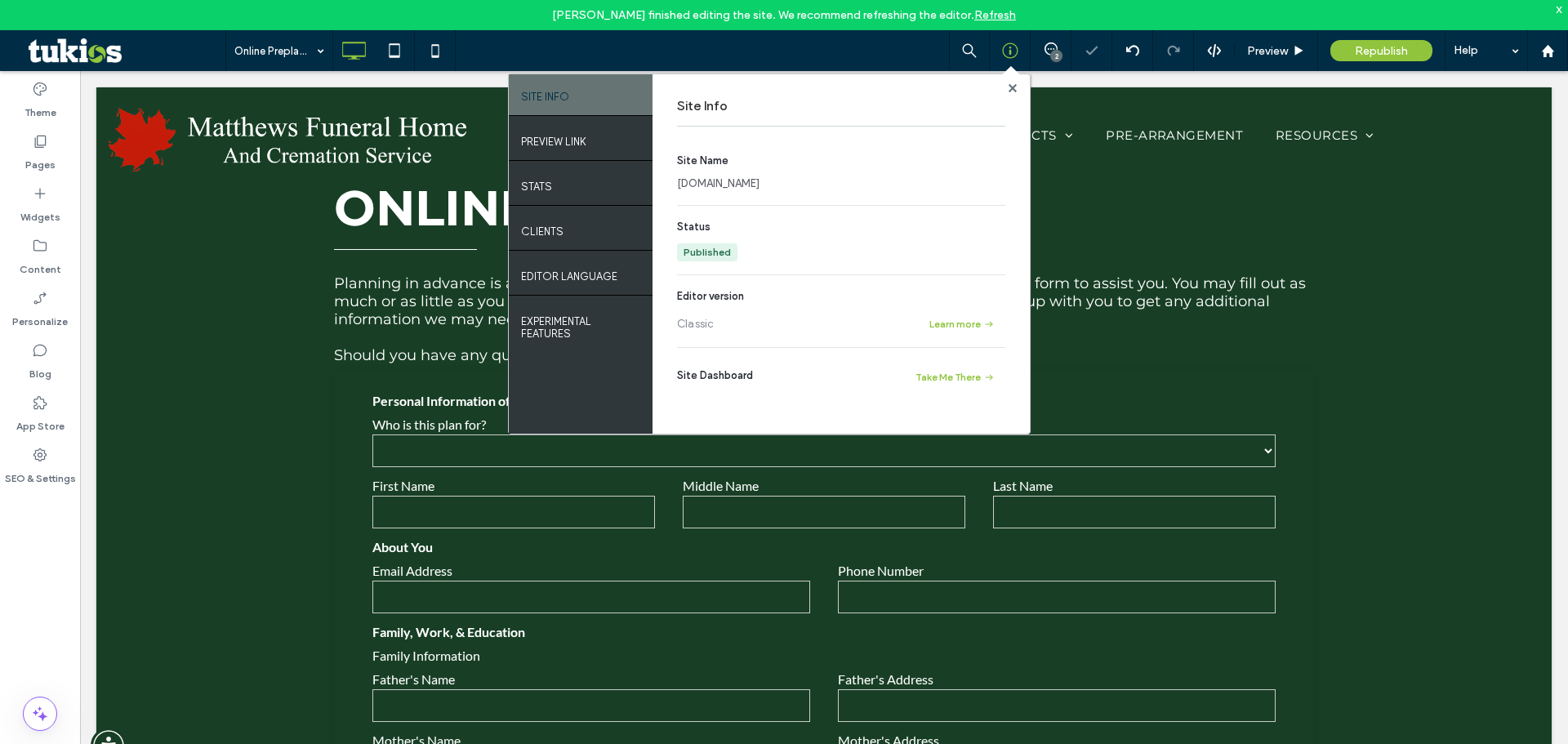
click at [723, 178] on link "[DOMAIN_NAME]" at bounding box center [718, 184] width 82 height 16
click at [1009, 91] on icon at bounding box center [1012, 88] width 8 height 8
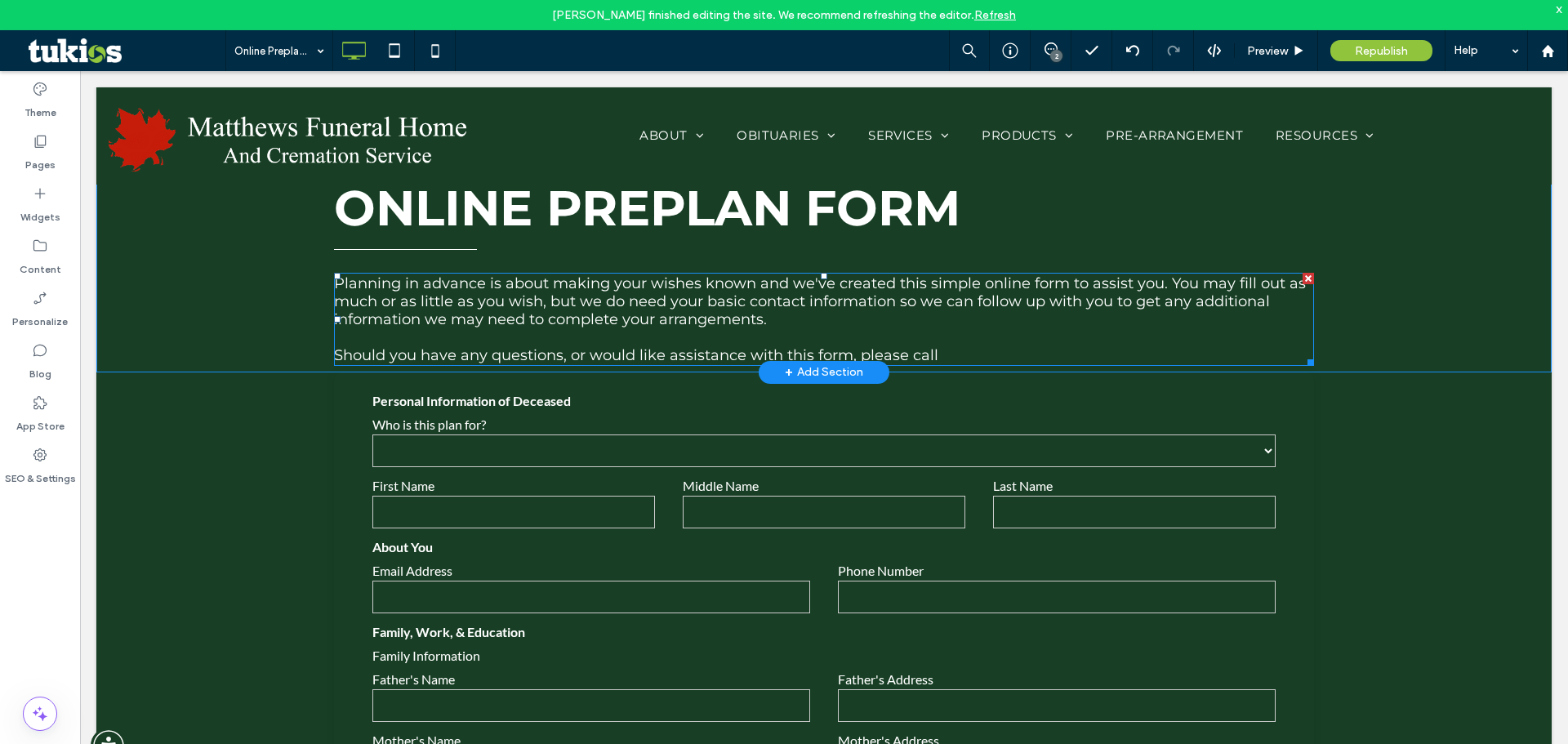
click at [959, 348] on p "Should you have any questions, or would like assistance with this form, please …" at bounding box center [824, 355] width 980 height 18
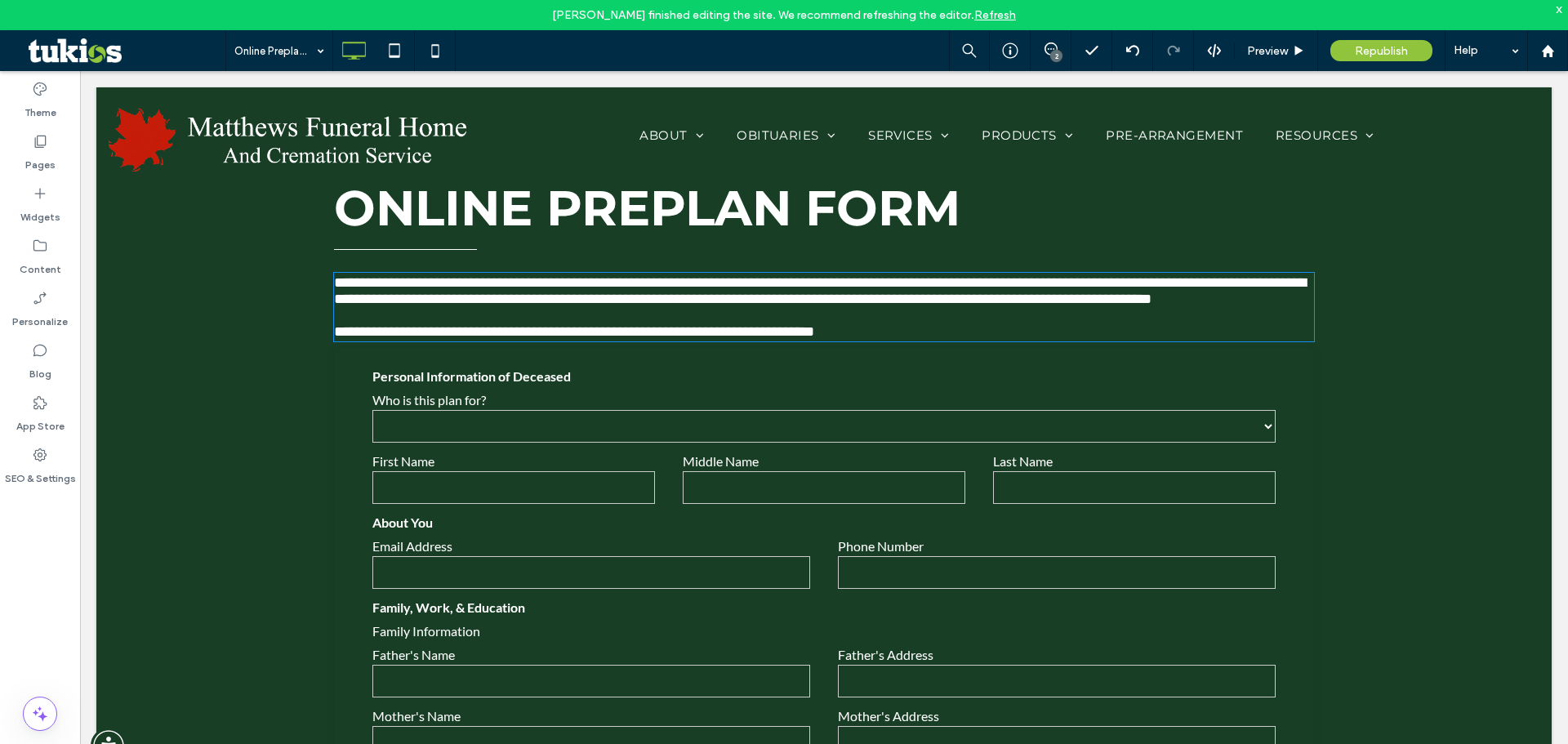
type input "**********"
type input "**"
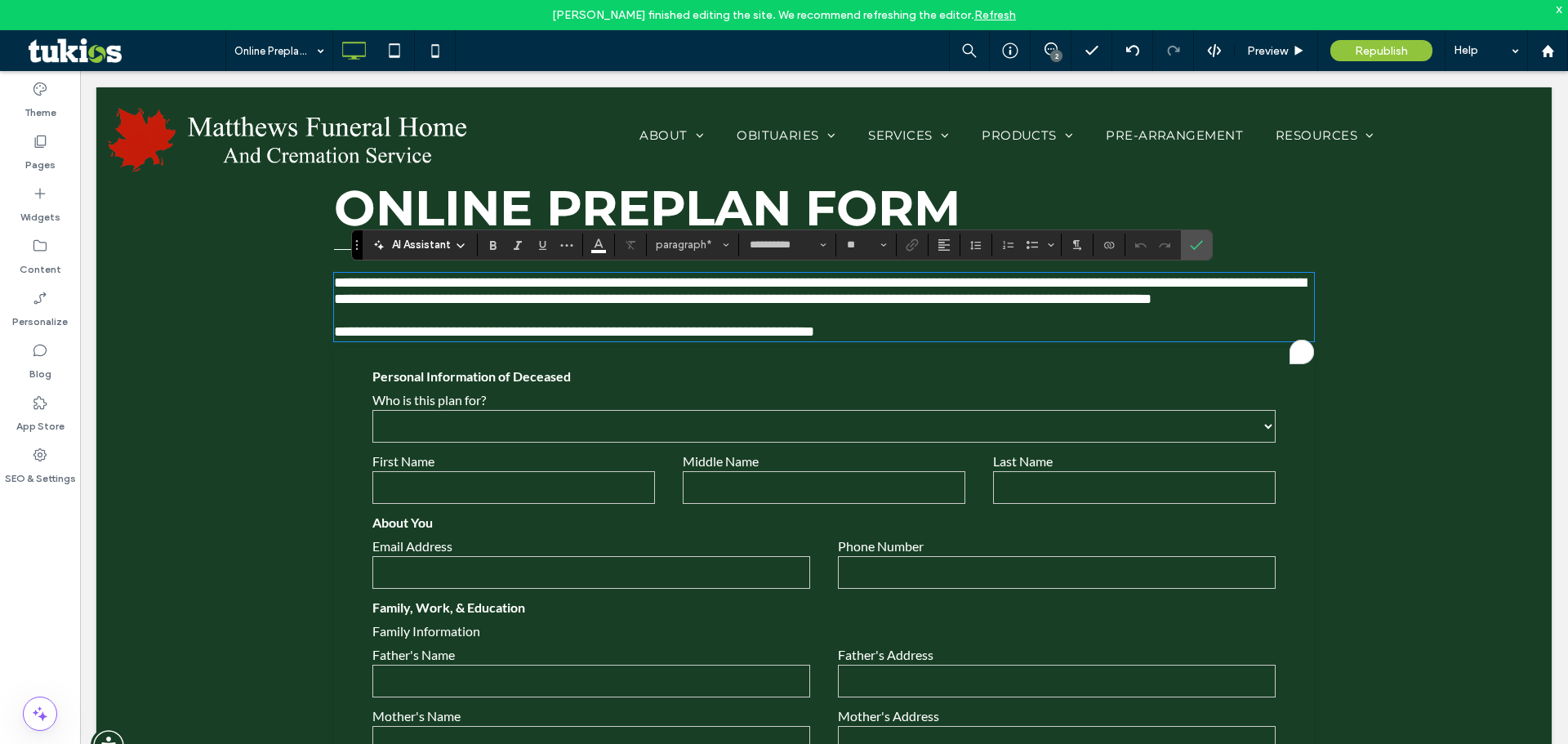
drag, startPoint x: 1027, startPoint y: 349, endPoint x: 937, endPoint y: 351, distance: 90.0
click at [937, 340] on p "**********" at bounding box center [824, 332] width 980 height 16
drag, startPoint x: 935, startPoint y: 351, endPoint x: 1034, endPoint y: 341, distance: 99.5
click at [1034, 340] on div "**********" at bounding box center [824, 307] width 980 height 65
drag, startPoint x: 1035, startPoint y: 354, endPoint x: 977, endPoint y: 349, distance: 58.2
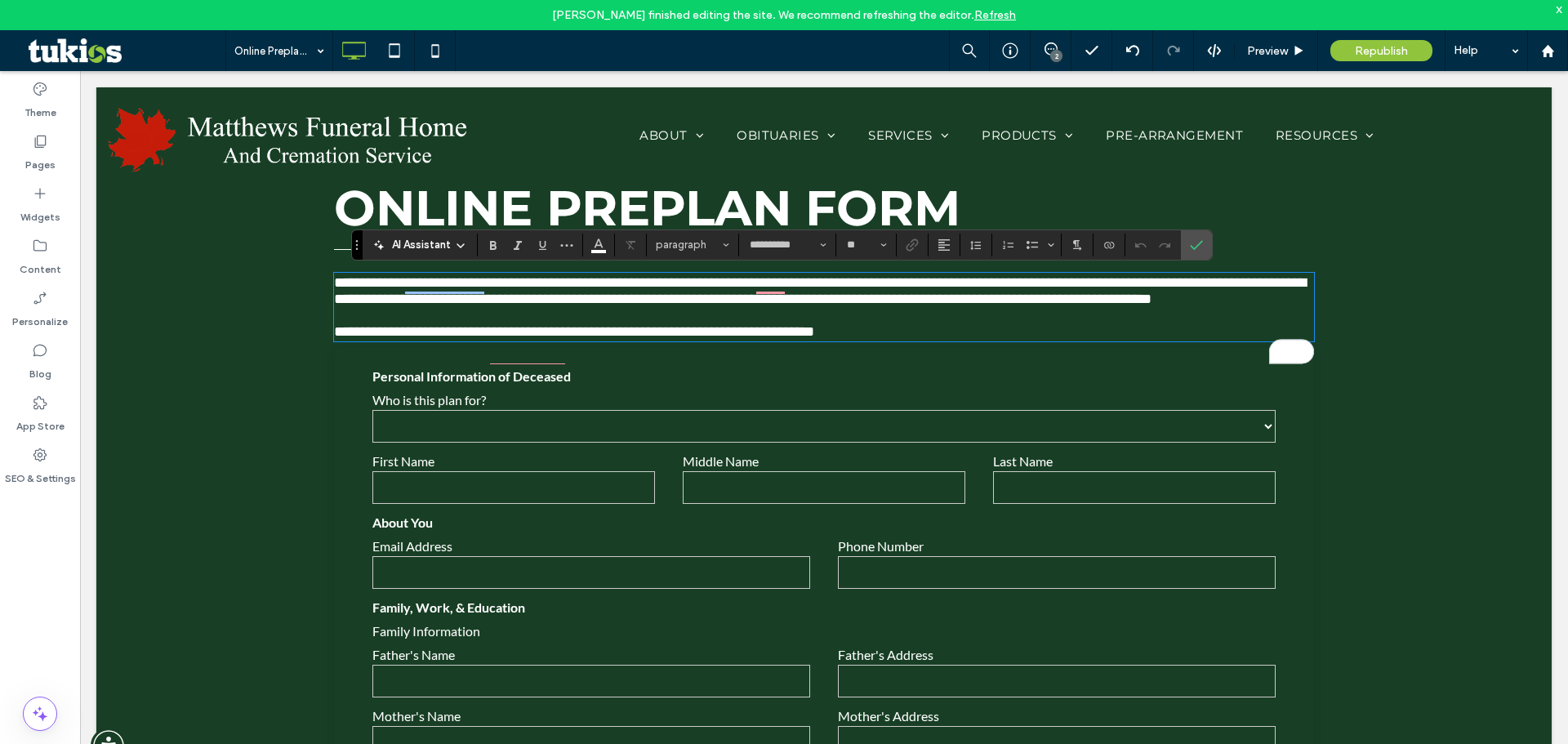
click at [1035, 340] on p "**********" at bounding box center [824, 332] width 980 height 16
drag, startPoint x: 1049, startPoint y: 359, endPoint x: 932, endPoint y: 362, distance: 117.0
click at [932, 340] on p "**********" at bounding box center [824, 332] width 980 height 16
click at [915, 243] on icon "Link" at bounding box center [912, 245] width 13 height 13
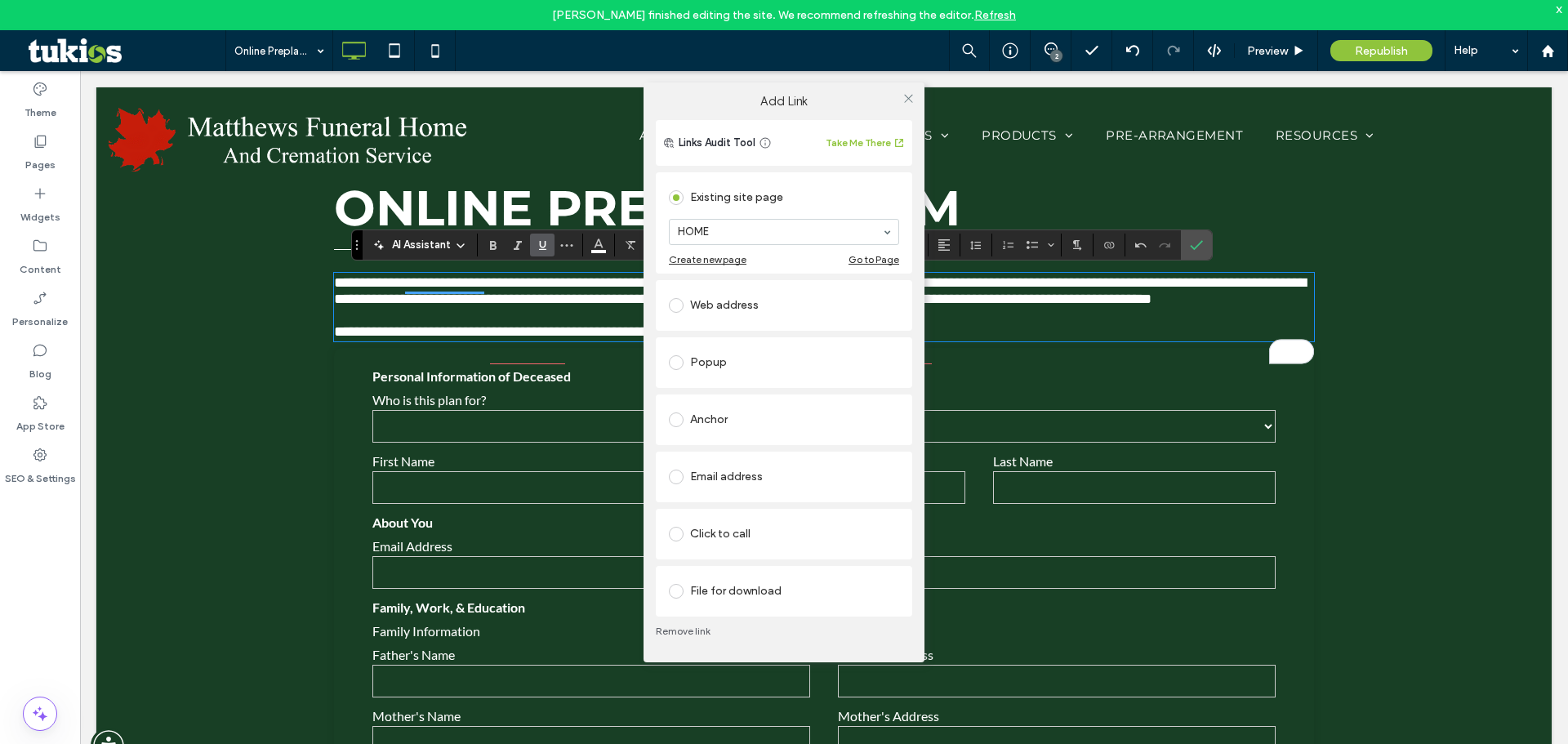
click at [745, 531] on div "Click to call" at bounding box center [784, 533] width 230 height 26
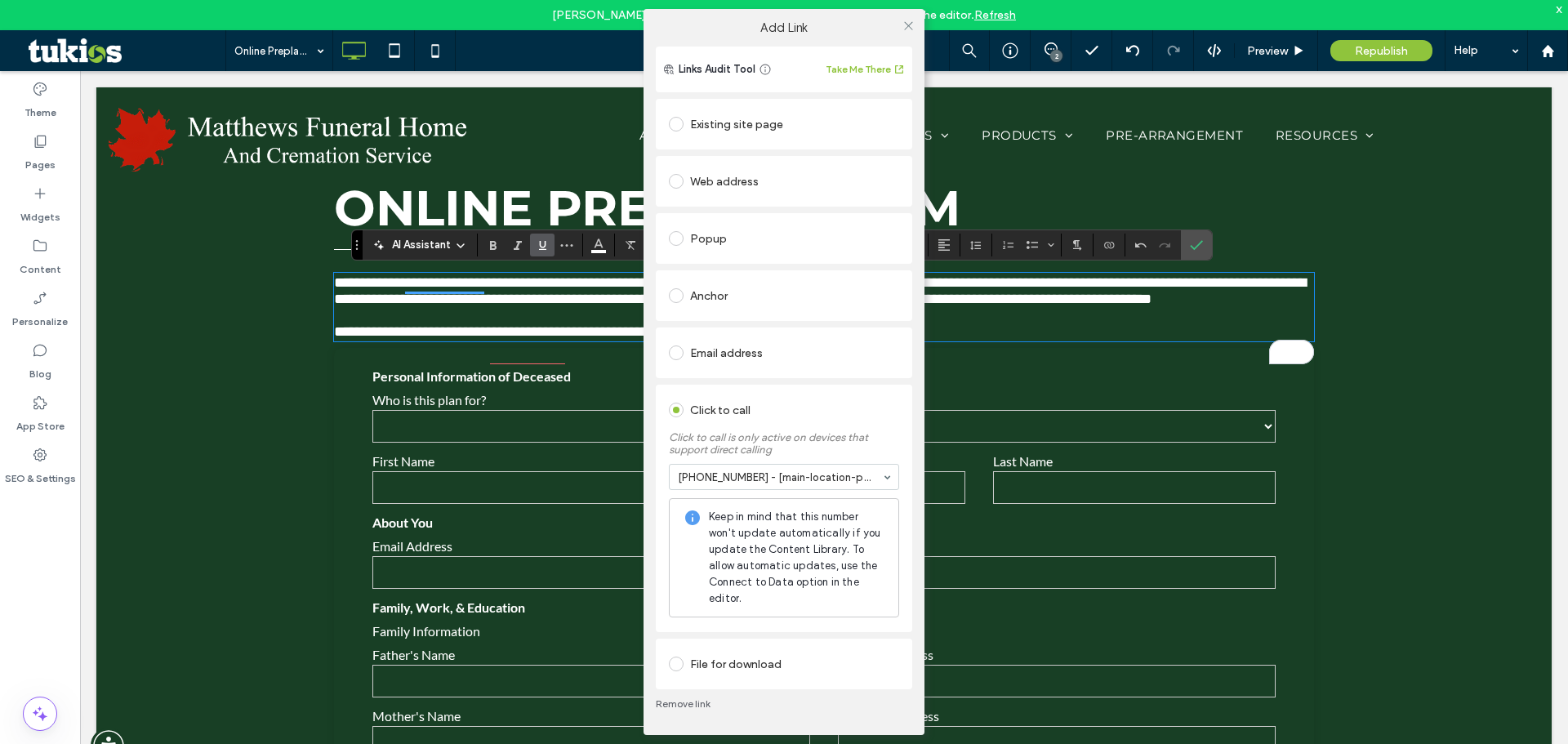
click at [1195, 249] on div "Add Link Links Audit Tool Take Me There Existing site page HOME Create new page…" at bounding box center [784, 372] width 1568 height 744
click at [1202, 241] on div "Add Link Links Audit Tool Take Me There Existing site page HOME Create new page…" at bounding box center [784, 372] width 1568 height 744
click at [911, 21] on icon at bounding box center [909, 26] width 13 height 13
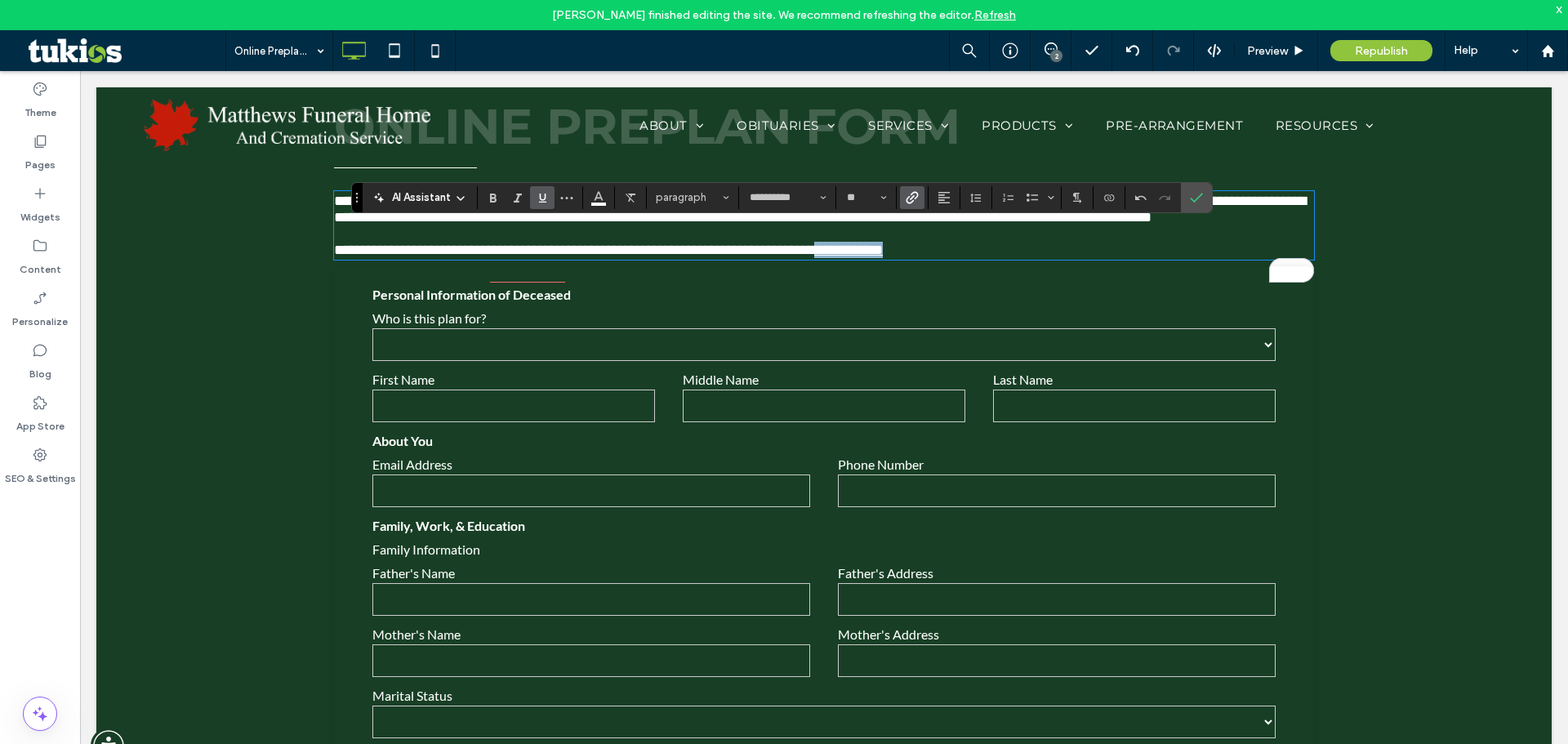
scroll to position [267, 0]
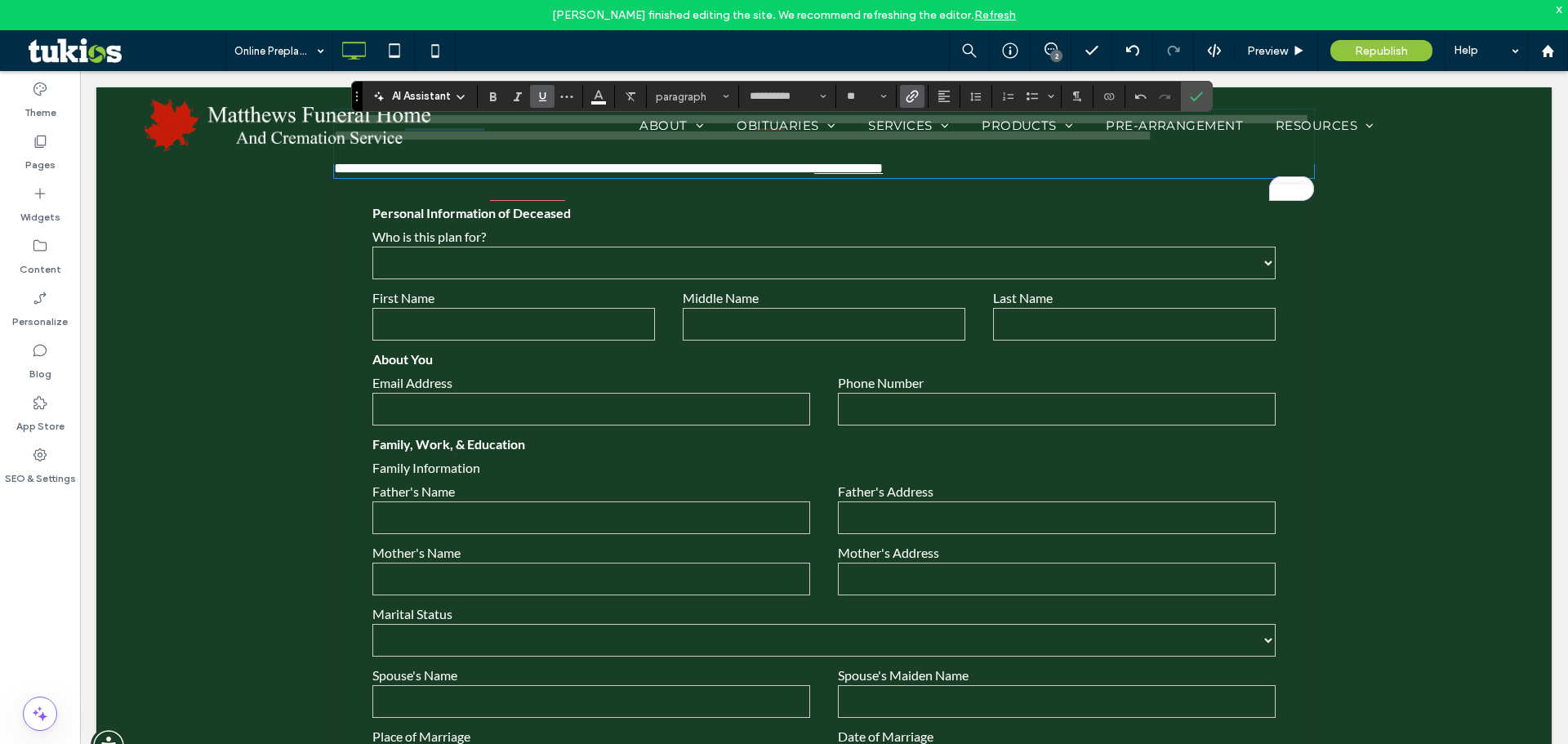
click at [555, 475] on p "Family Information" at bounding box center [823, 467] width 903 height 15
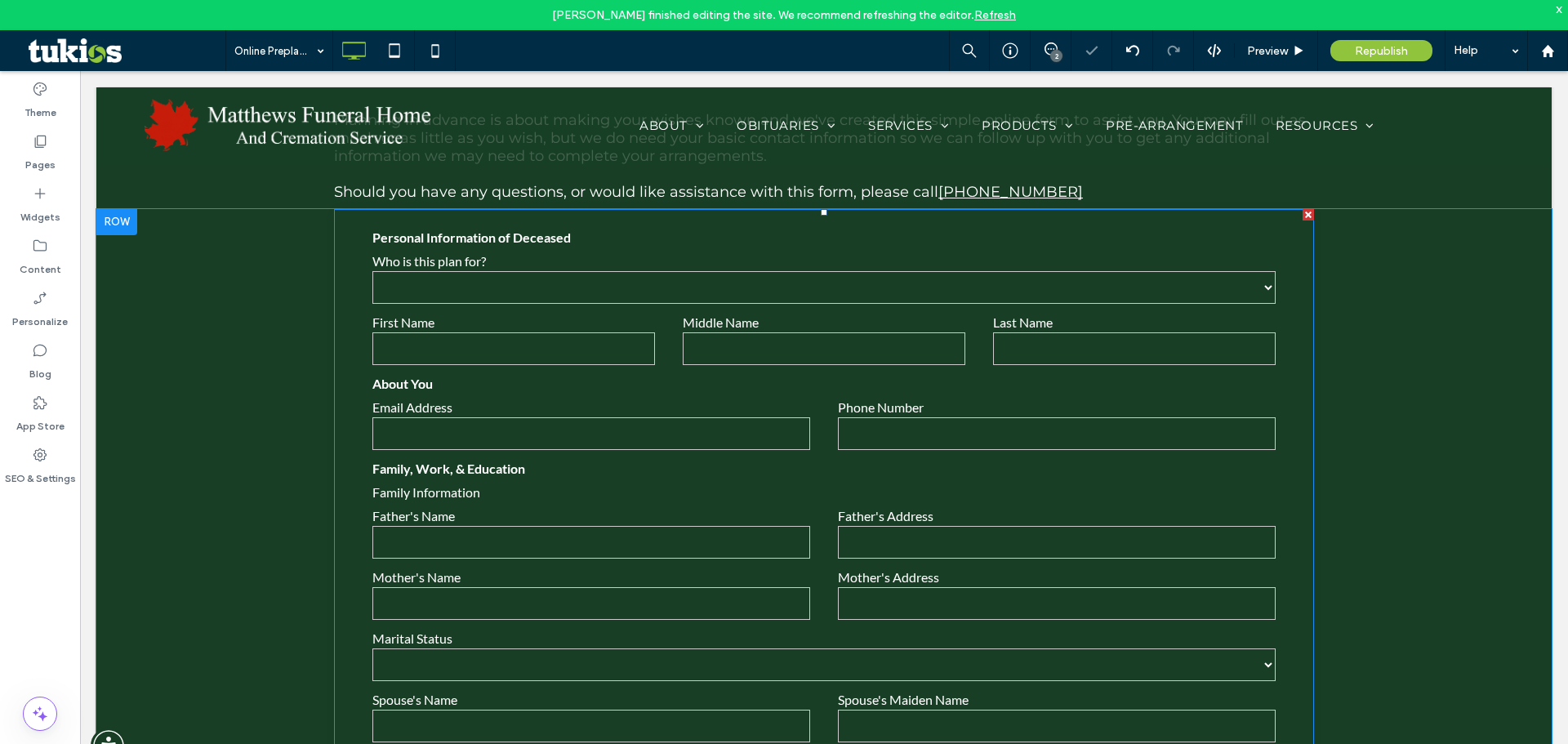
click at [527, 489] on p "Family Information" at bounding box center [823, 491] width 903 height 15
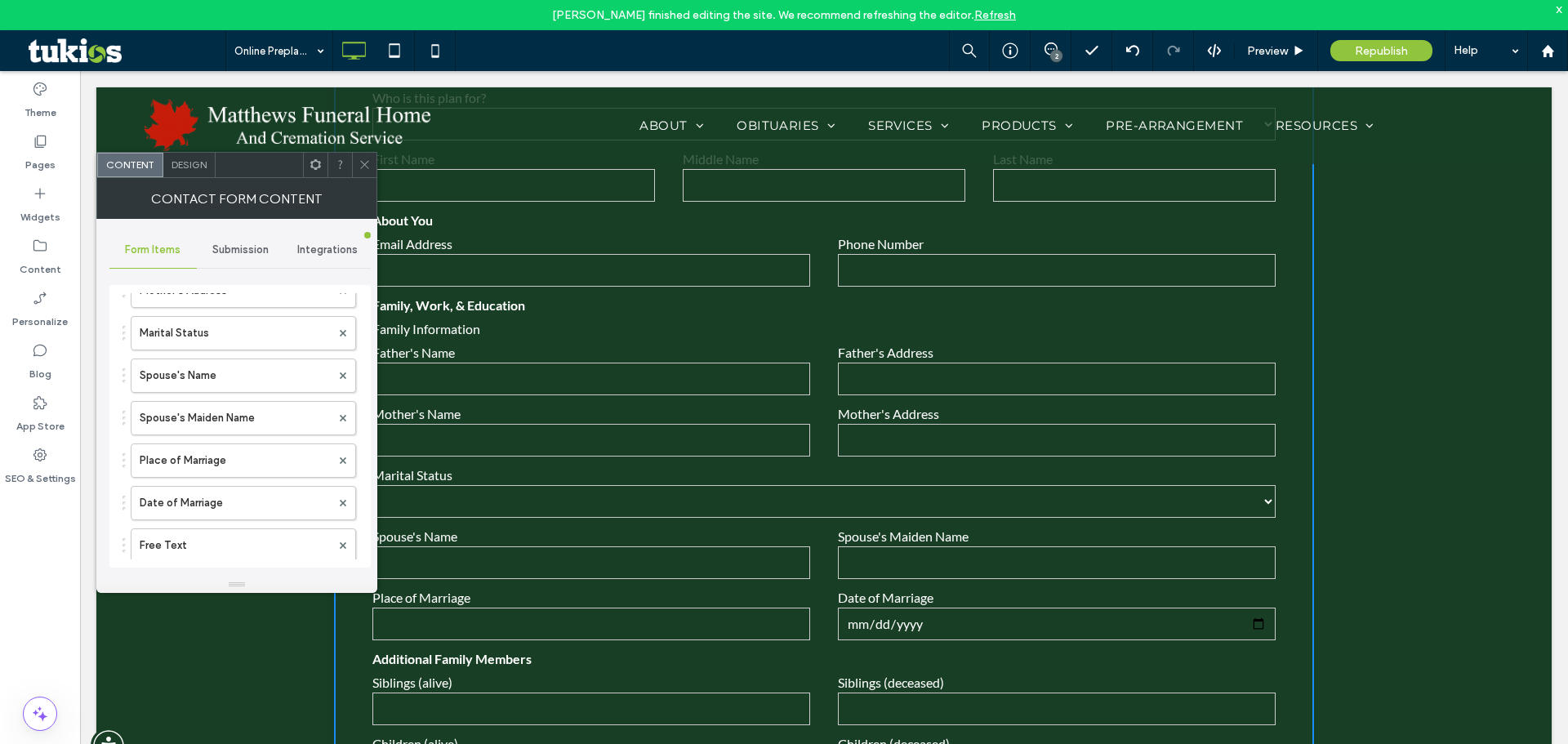
scroll to position [653, 0]
click at [340, 447] on icon at bounding box center [342, 447] width 6 height 6
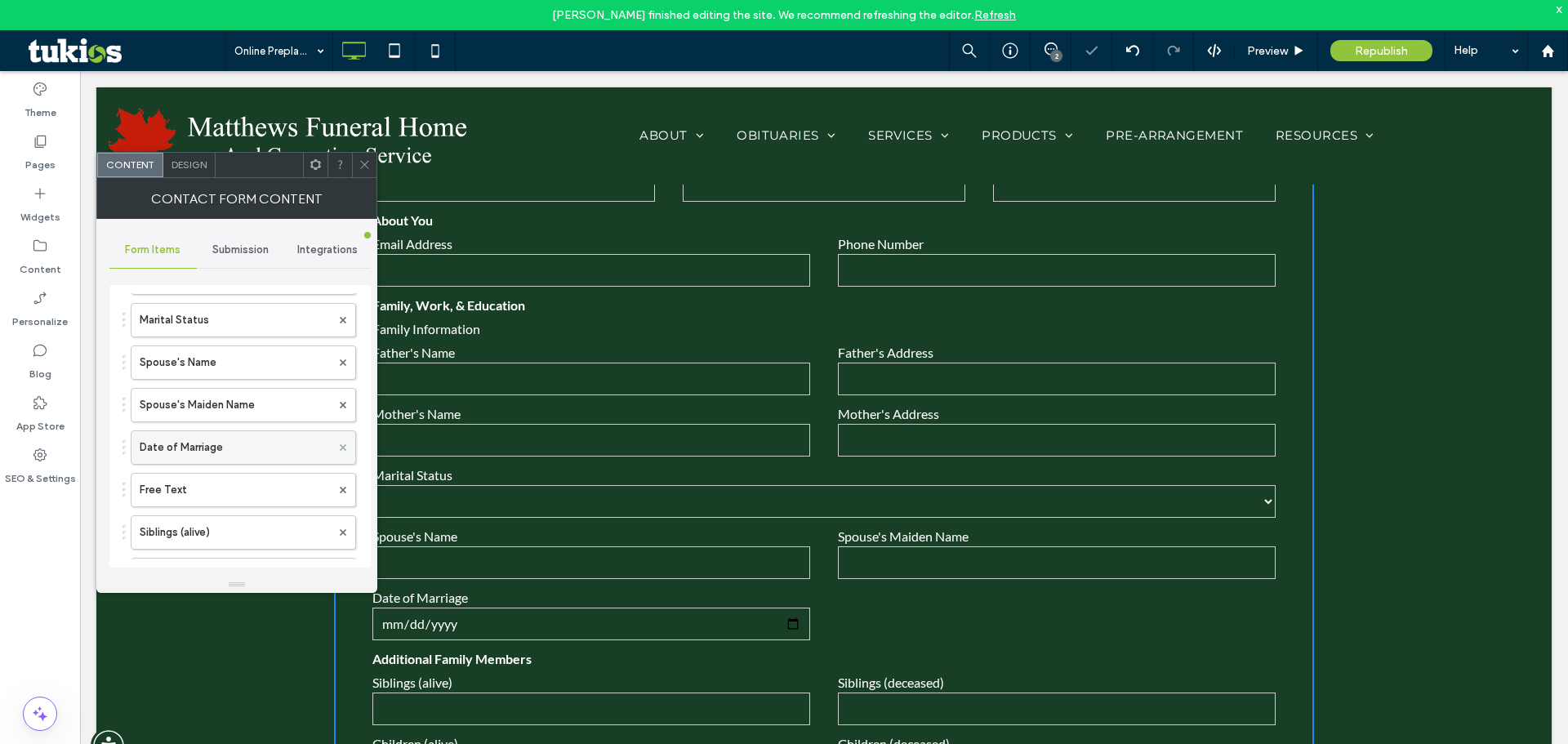
click at [340, 447] on icon at bounding box center [342, 447] width 6 height 6
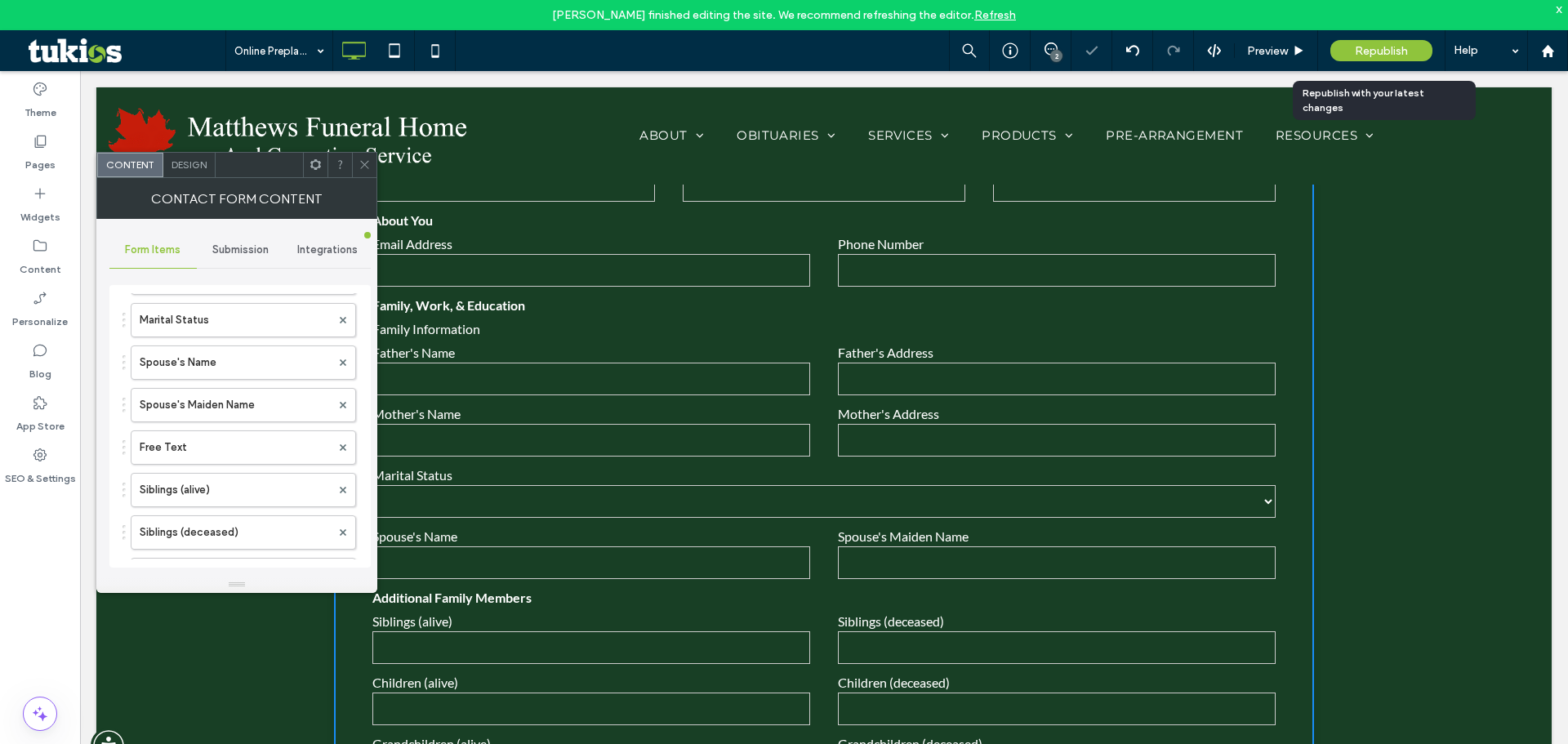
click at [1387, 55] on span "Republish" at bounding box center [1381, 50] width 53 height 13
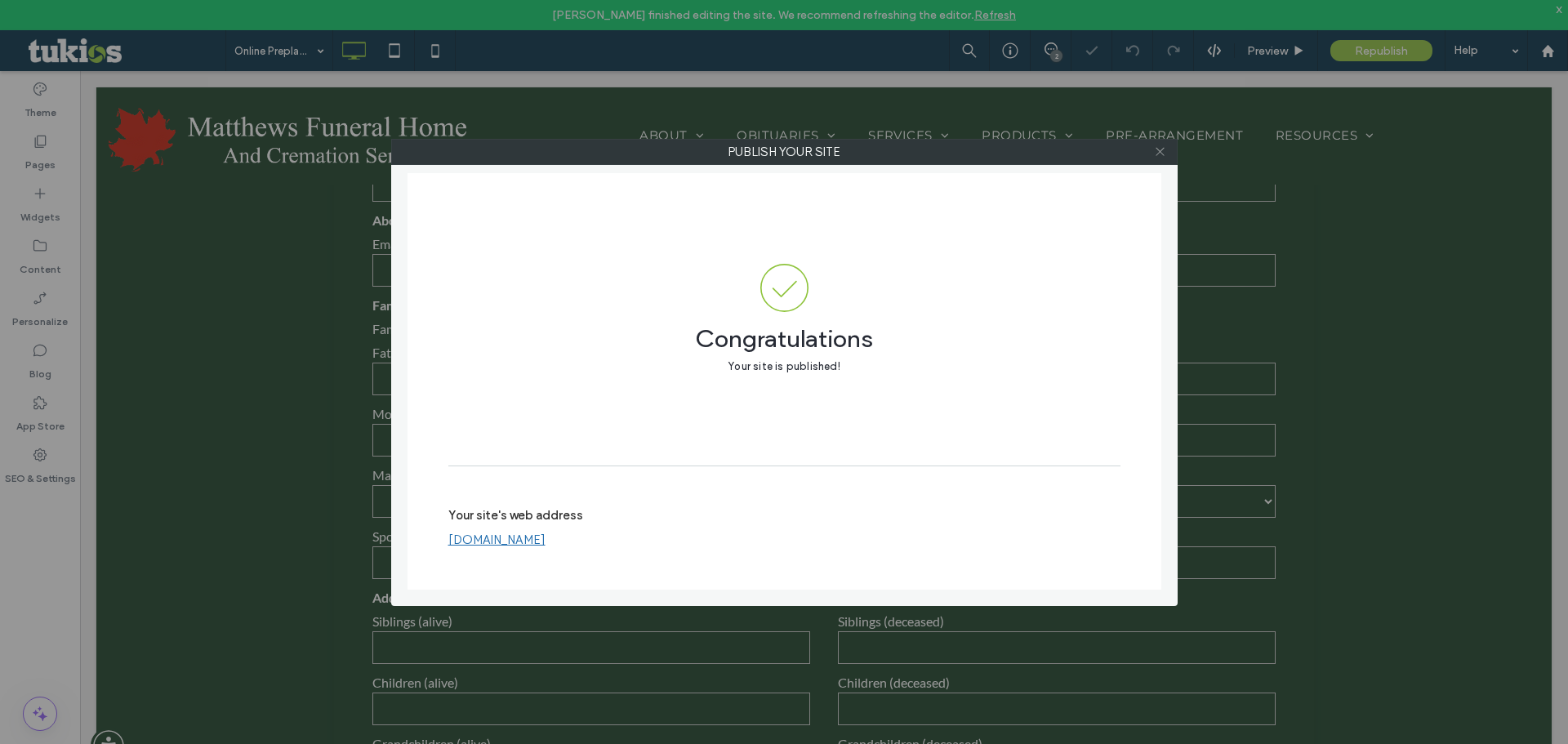
click at [1162, 151] on icon at bounding box center [1160, 151] width 13 height 13
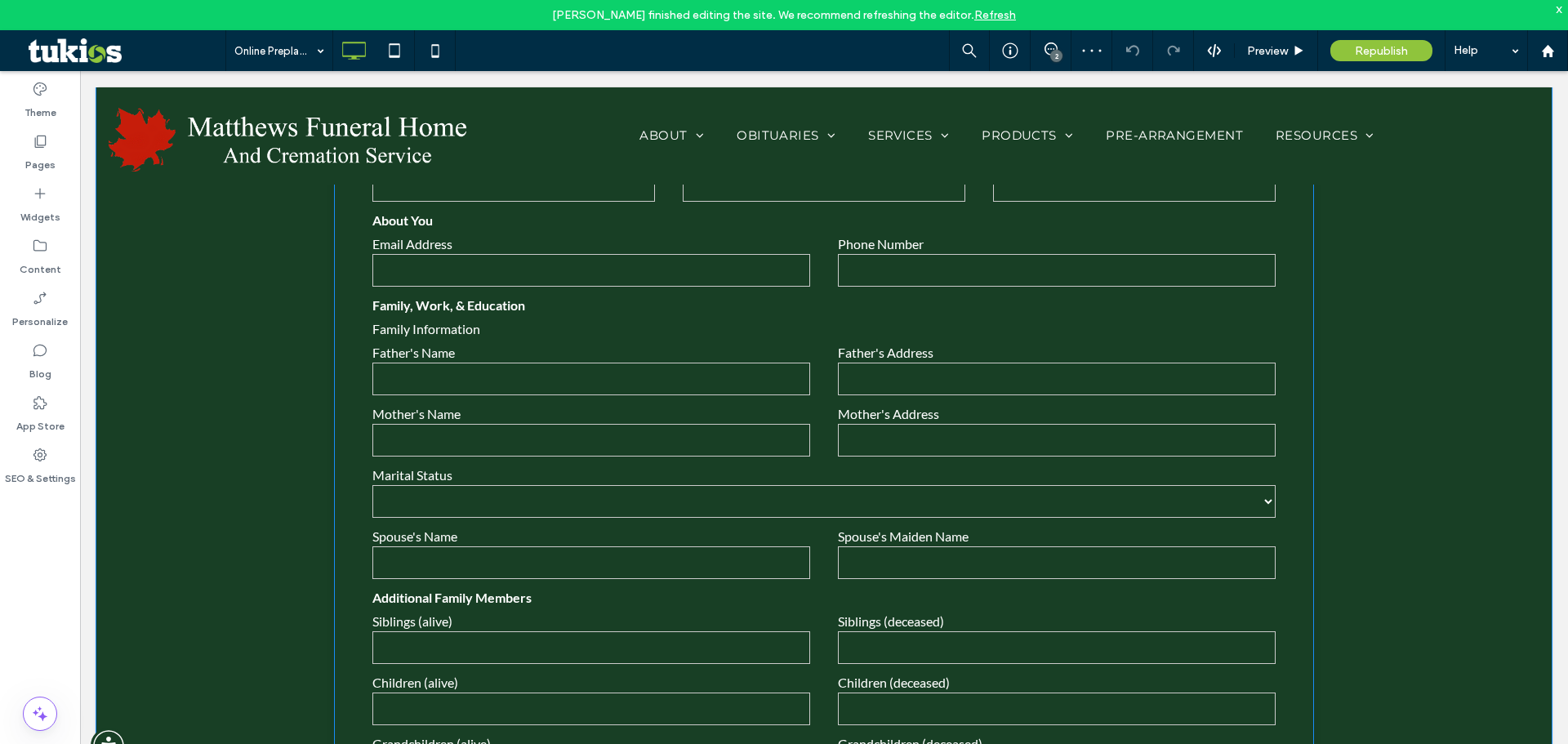
click at [407, 506] on select "****** ******* ******* ********" at bounding box center [823, 501] width 903 height 32
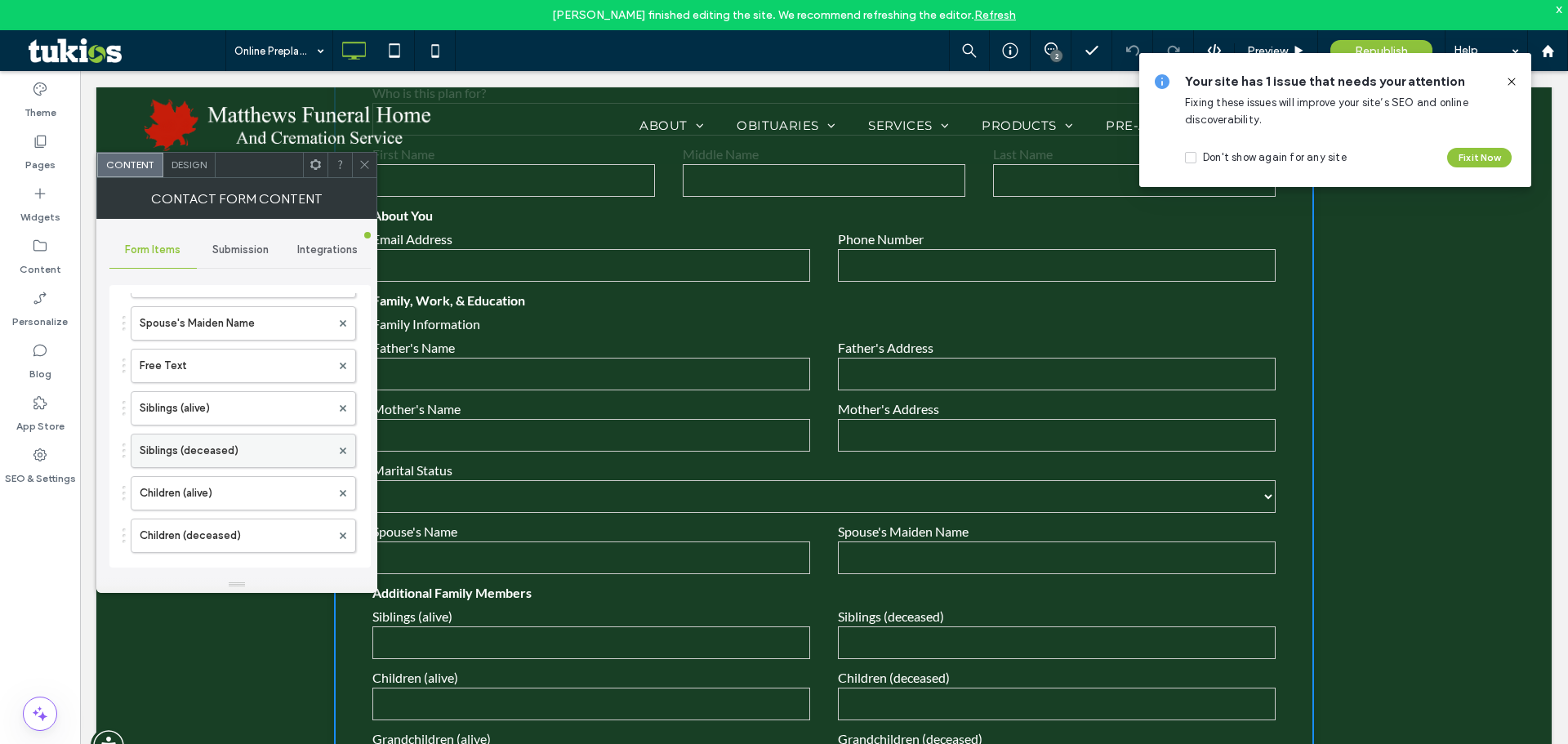
scroll to position [430, 0]
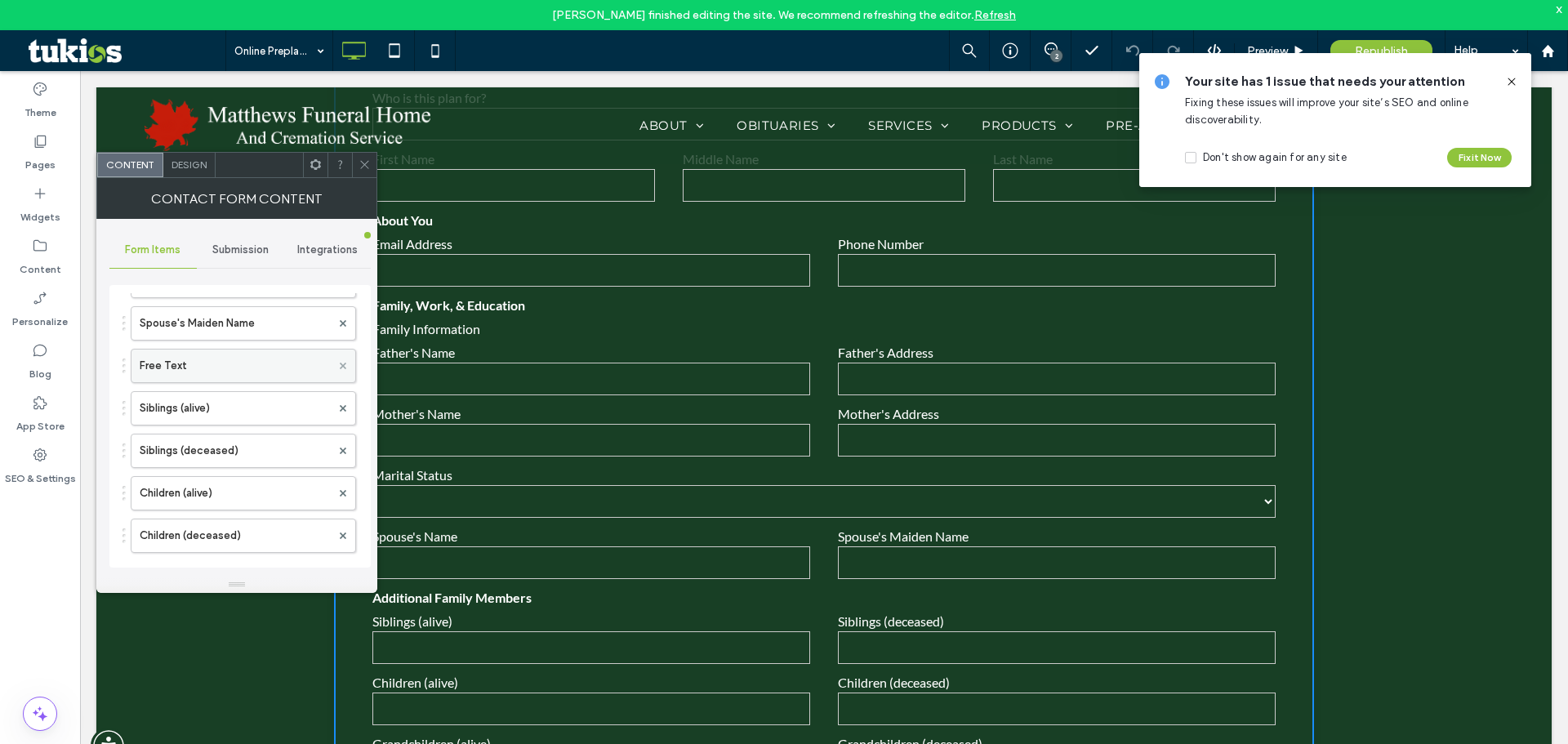
click at [340, 362] on icon at bounding box center [342, 365] width 6 height 6
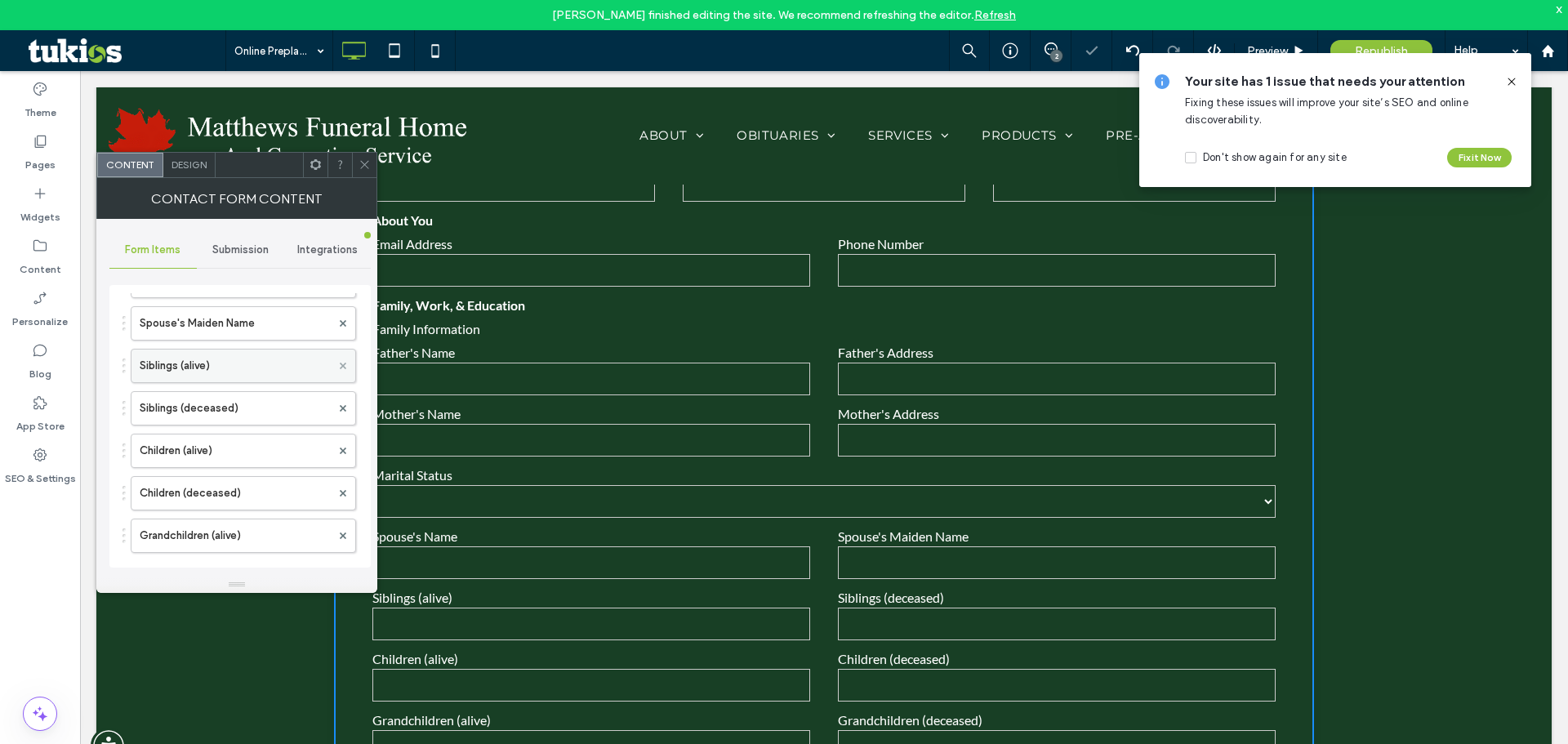
click at [340, 363] on icon at bounding box center [342, 365] width 6 height 6
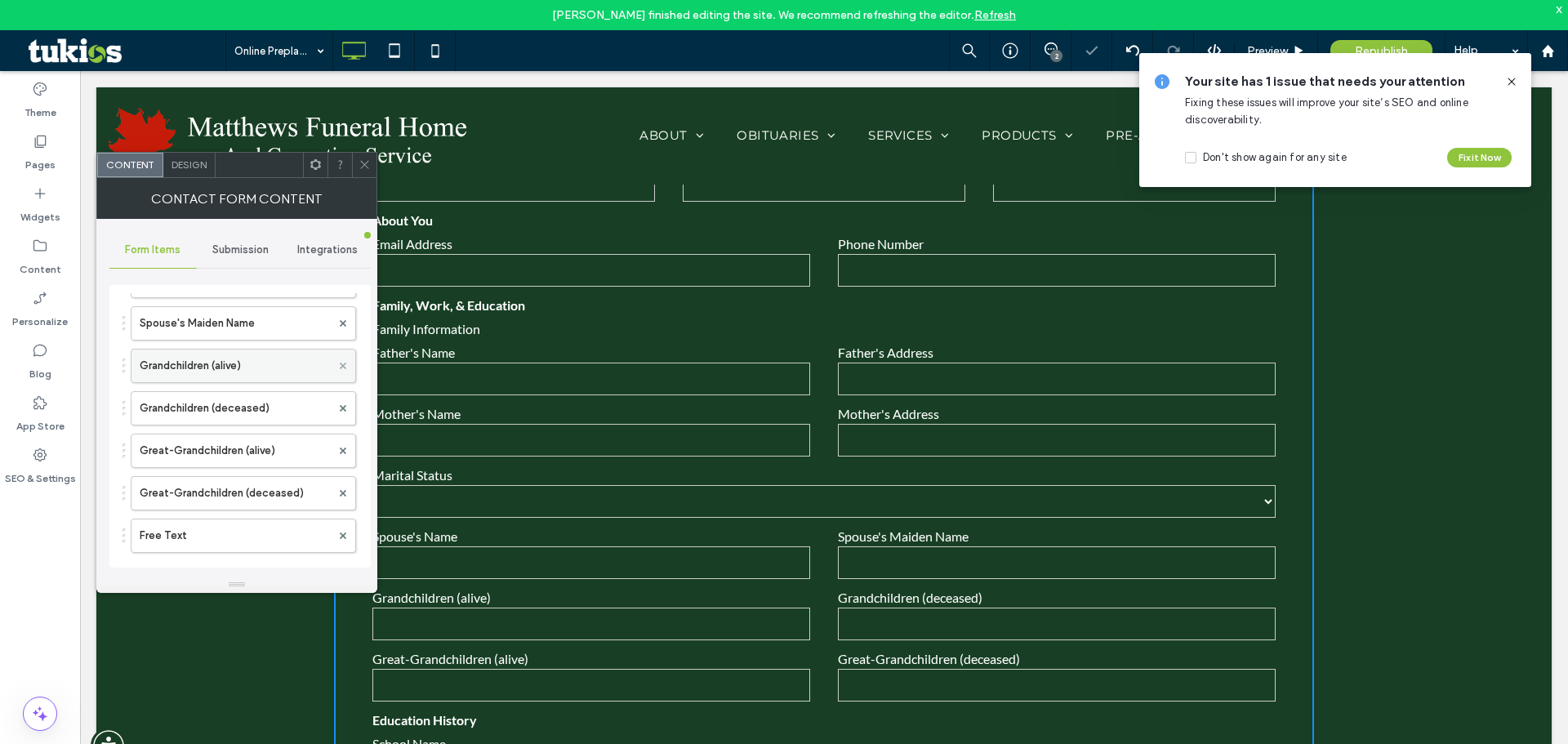
click at [340, 363] on icon at bounding box center [342, 365] width 6 height 6
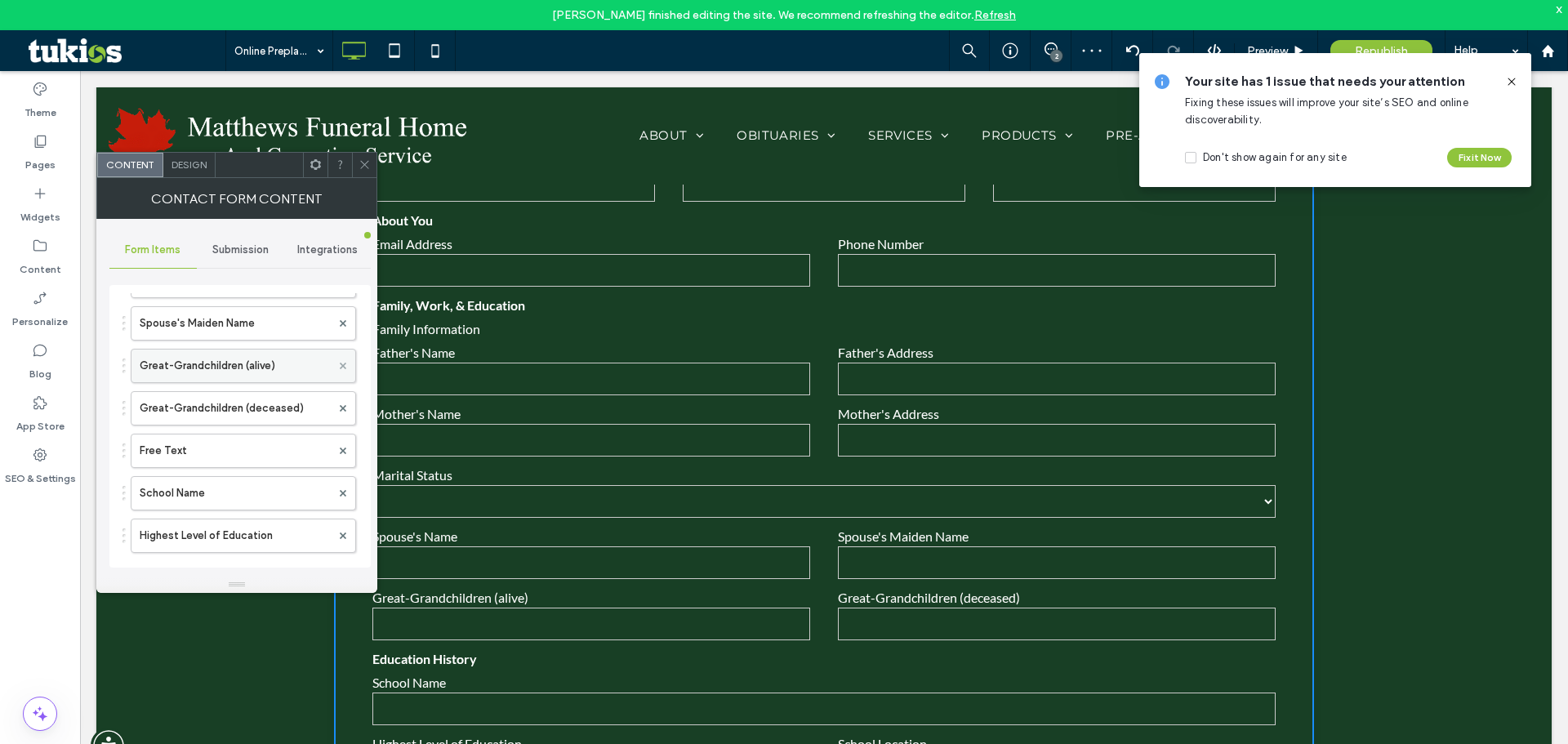
click at [340, 363] on icon at bounding box center [342, 365] width 6 height 6
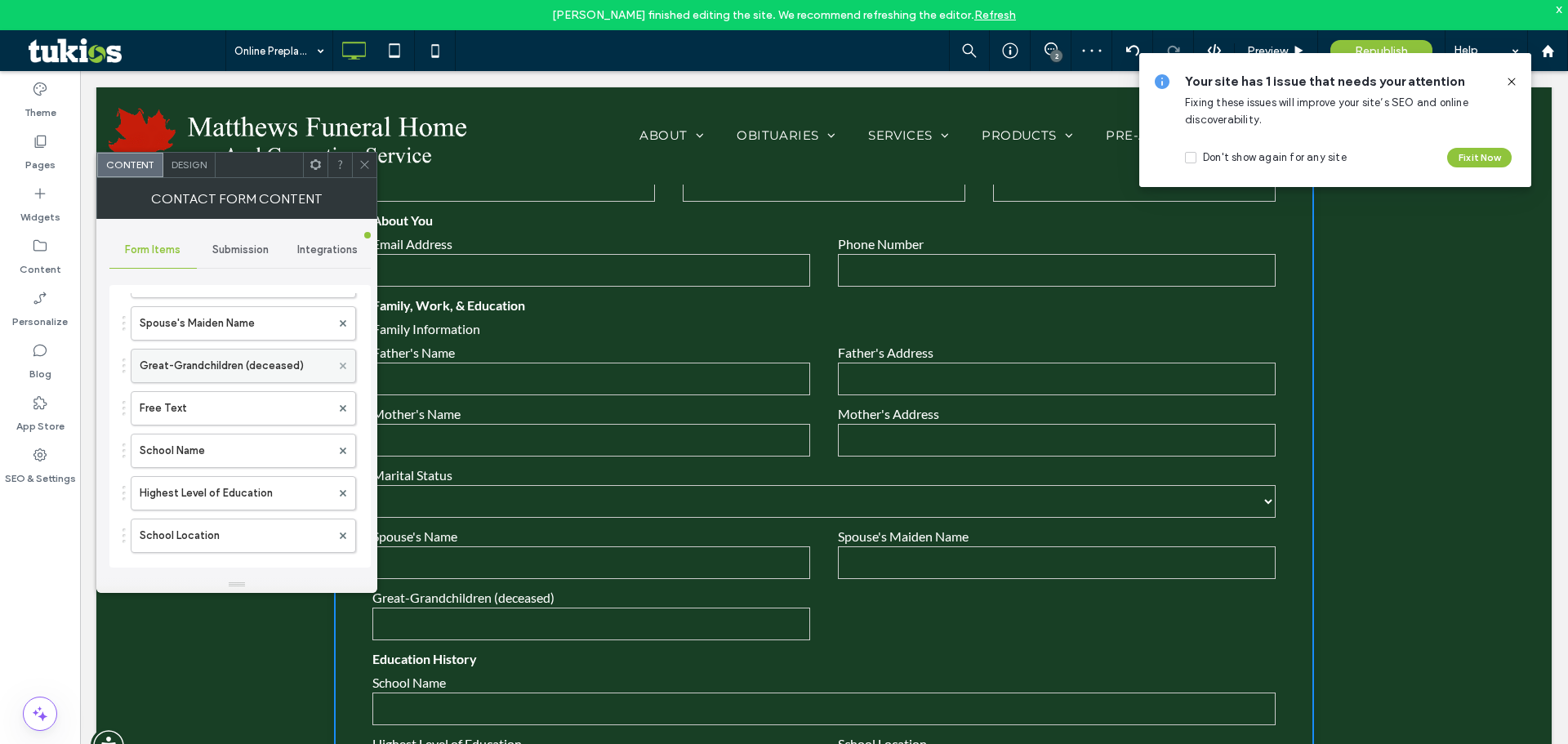
click at [340, 363] on icon at bounding box center [342, 365] width 6 height 6
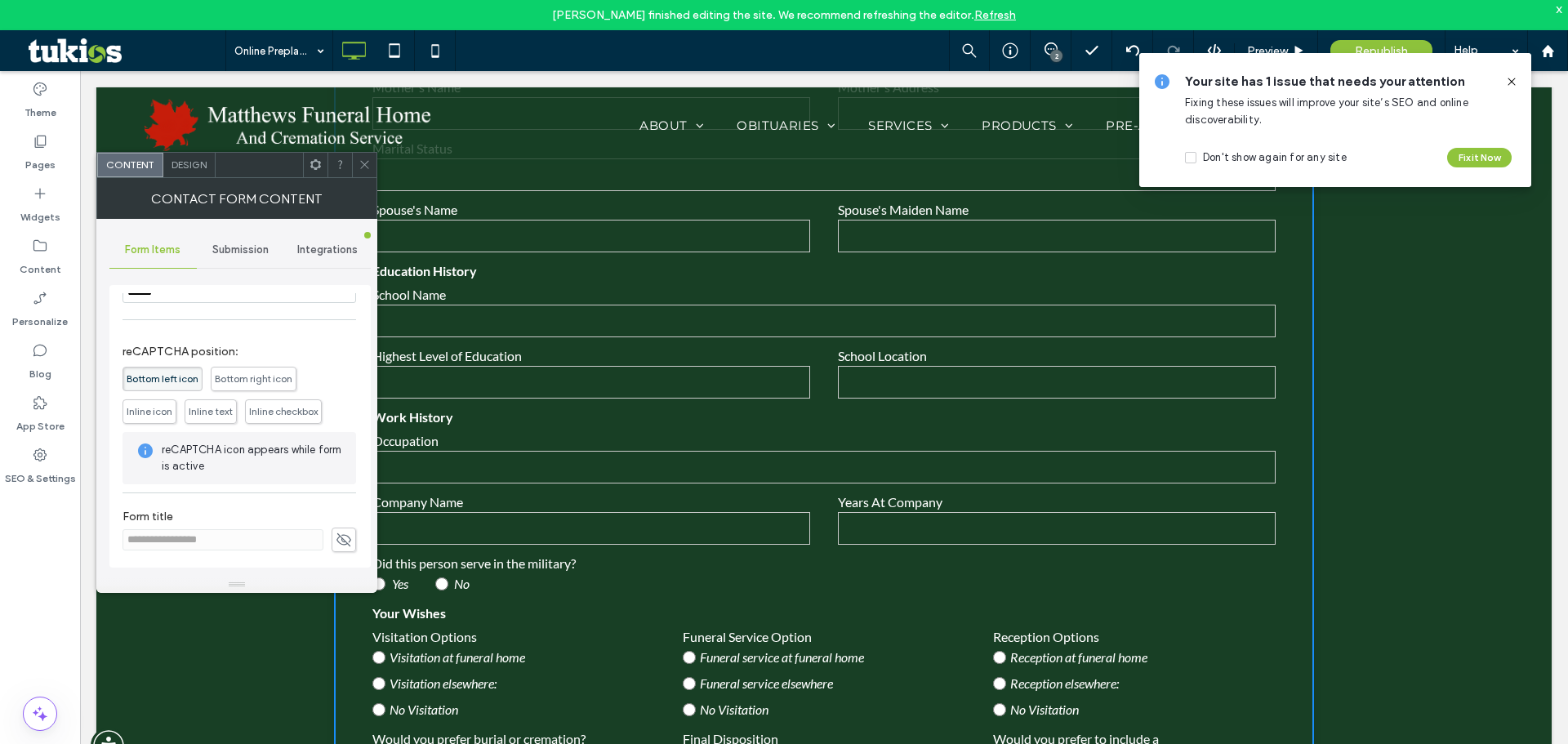
scroll to position [1859, 0]
click at [425, 646] on label "Visitation at funeral home" at bounding box center [513, 657] width 282 height 26
click at [379, 649] on label "Visitation at funeral home" at bounding box center [513, 657] width 282 height 26
click at [368, 176] on span at bounding box center [365, 164] width 13 height 24
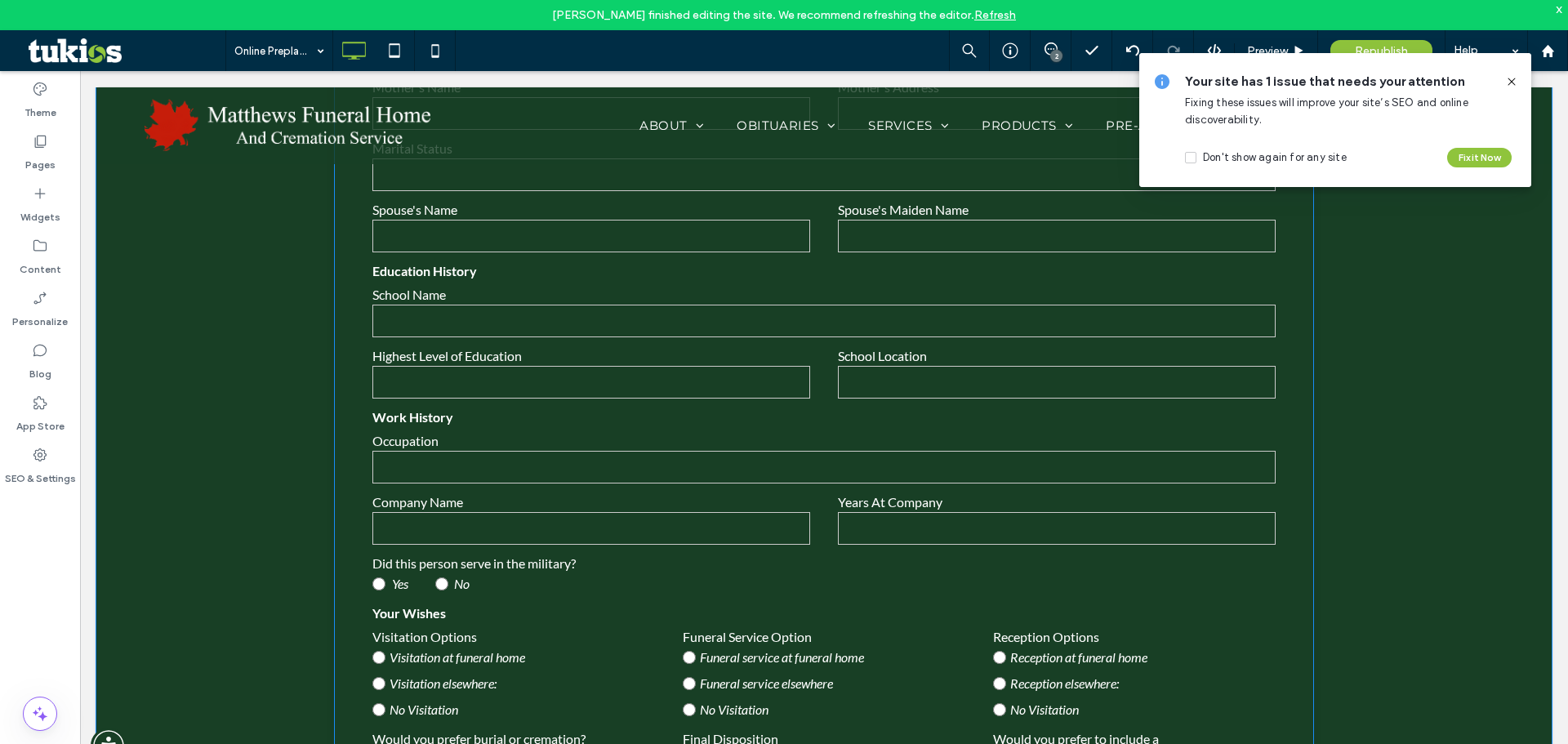
click at [421, 657] on span "Visitation at funeral home" at bounding box center [456, 656] width 135 height 15
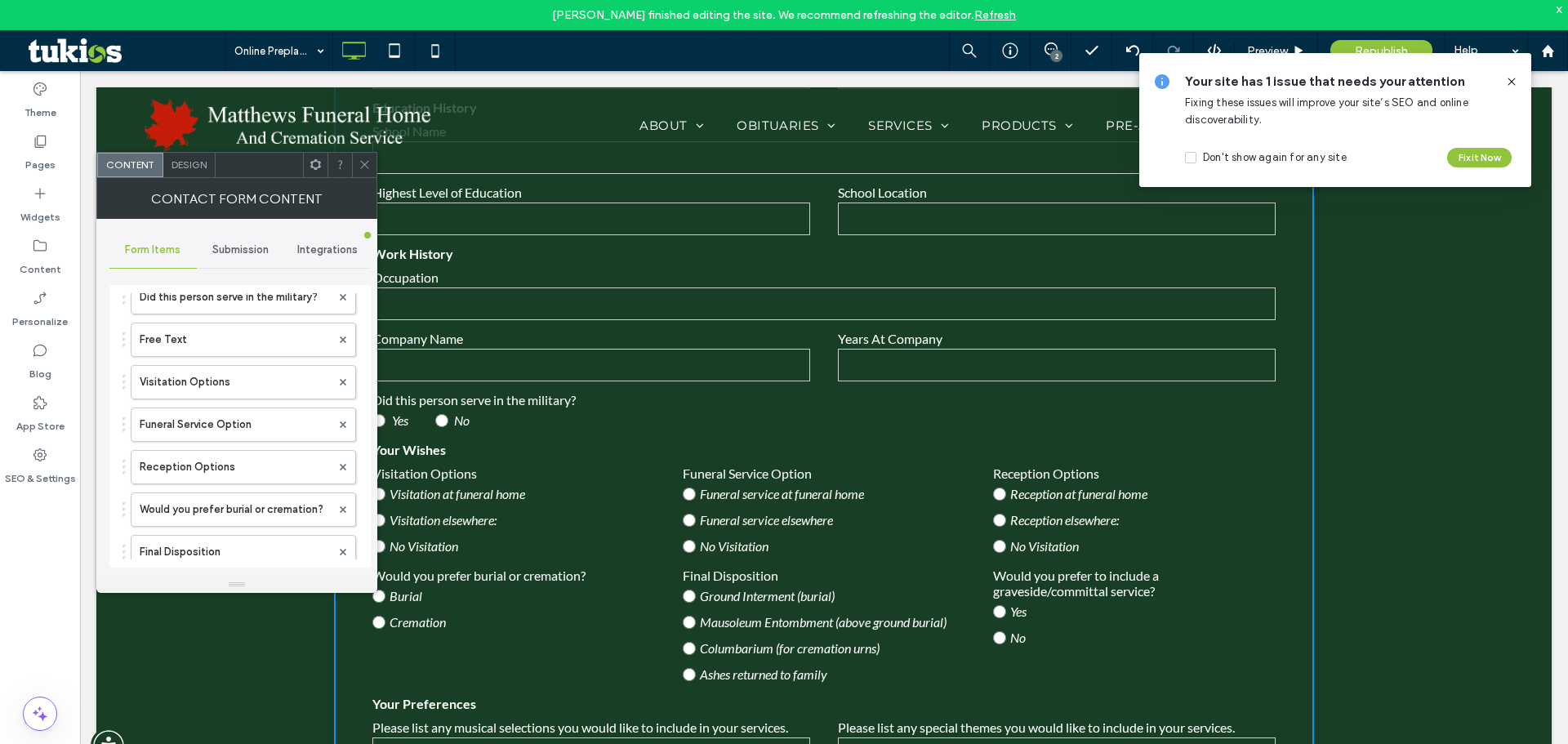
scroll to position [1061, 0]
click at [245, 456] on label "Visitation Options" at bounding box center [235, 463] width 191 height 32
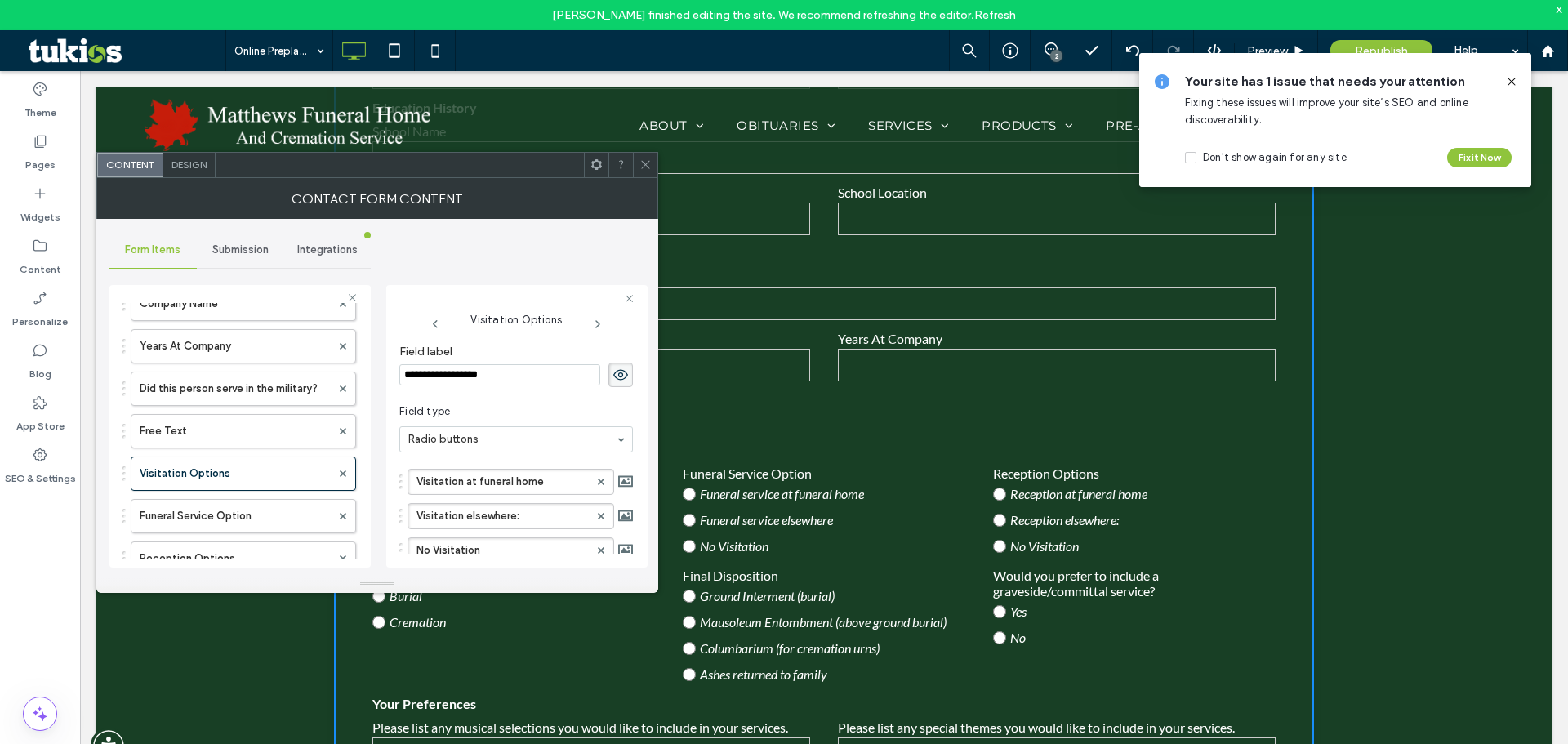
scroll to position [82, 0]
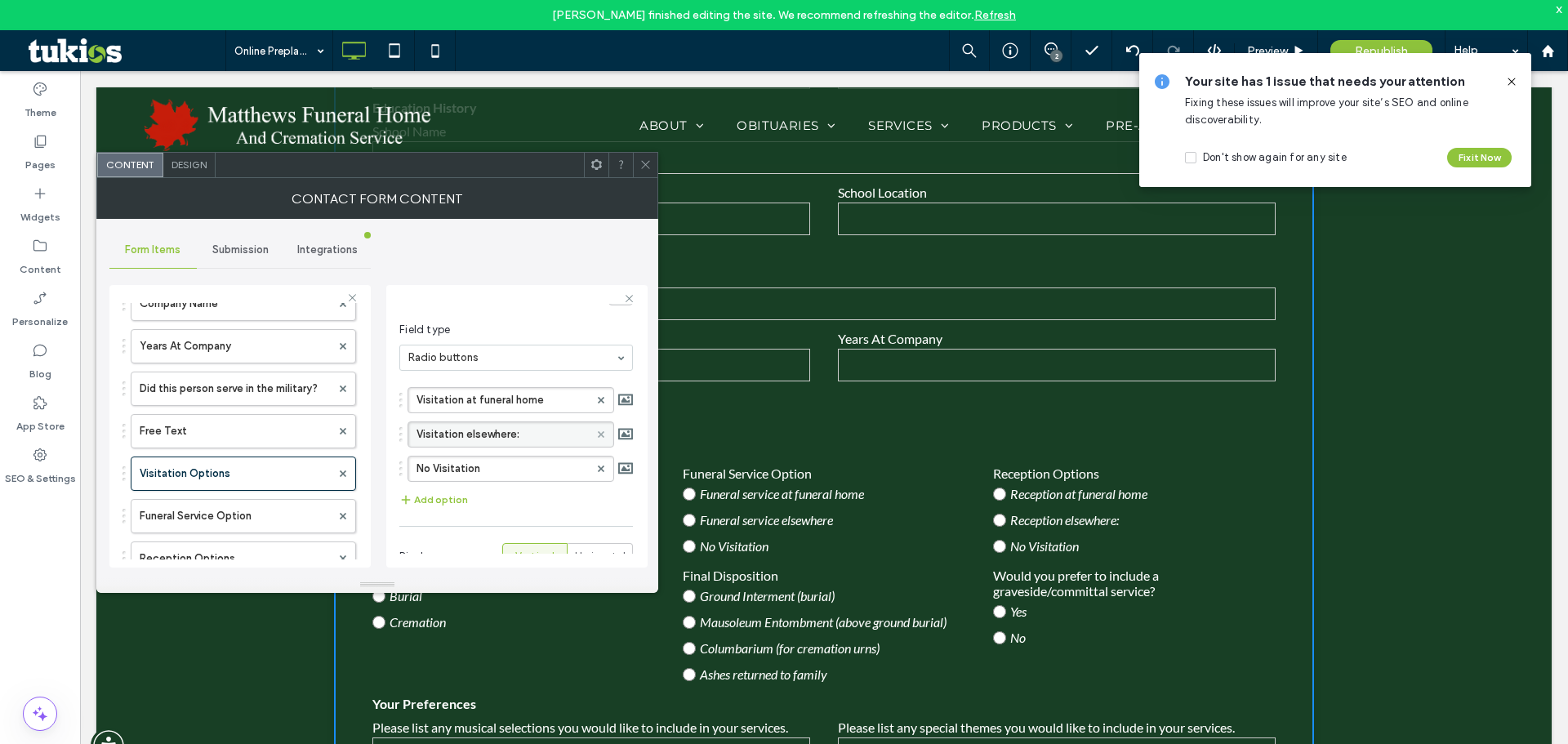
click at [598, 436] on icon at bounding box center [601, 434] width 6 height 6
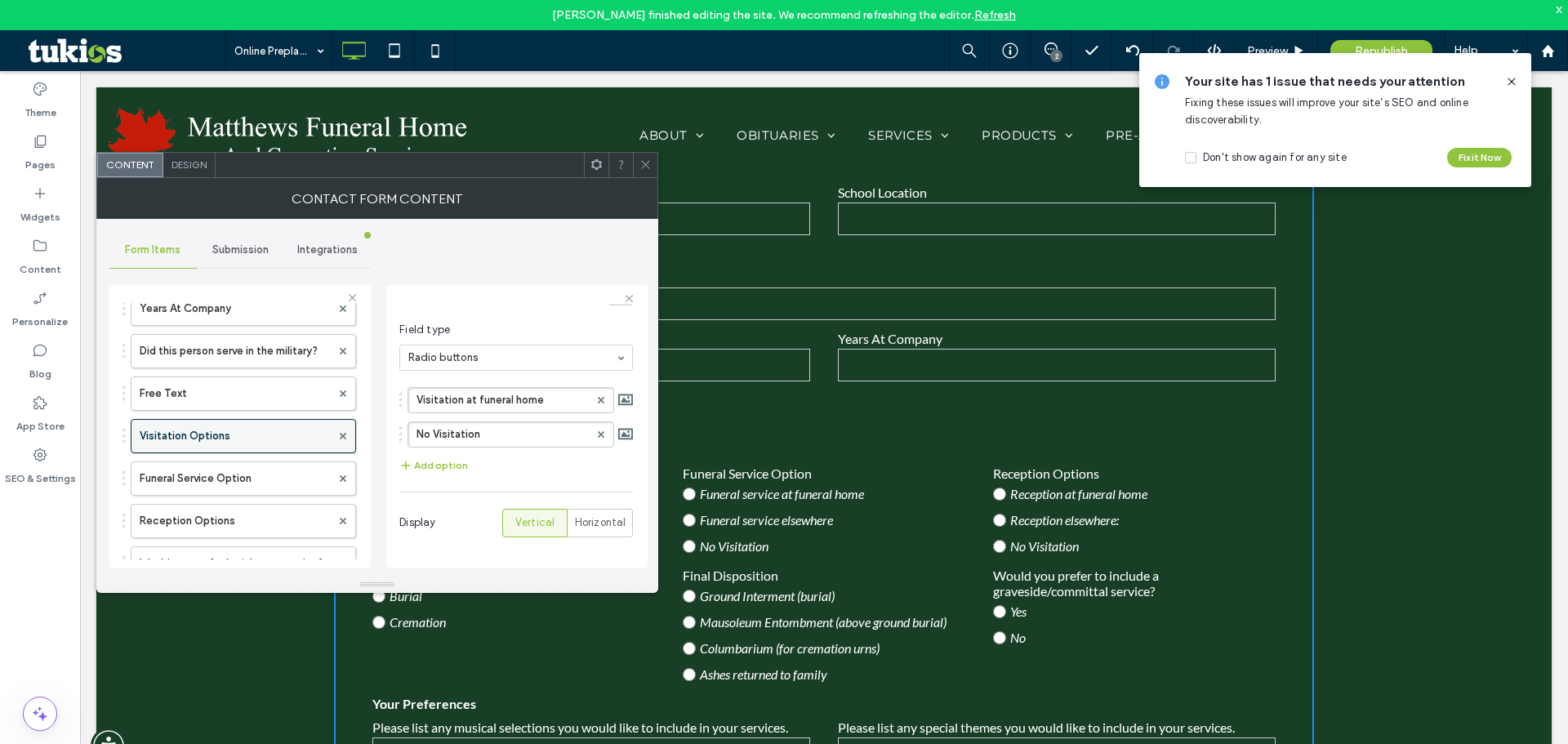
scroll to position [1143, 0]
click at [202, 428] on label "Funeral Service Option" at bounding box center [235, 434] width 191 height 32
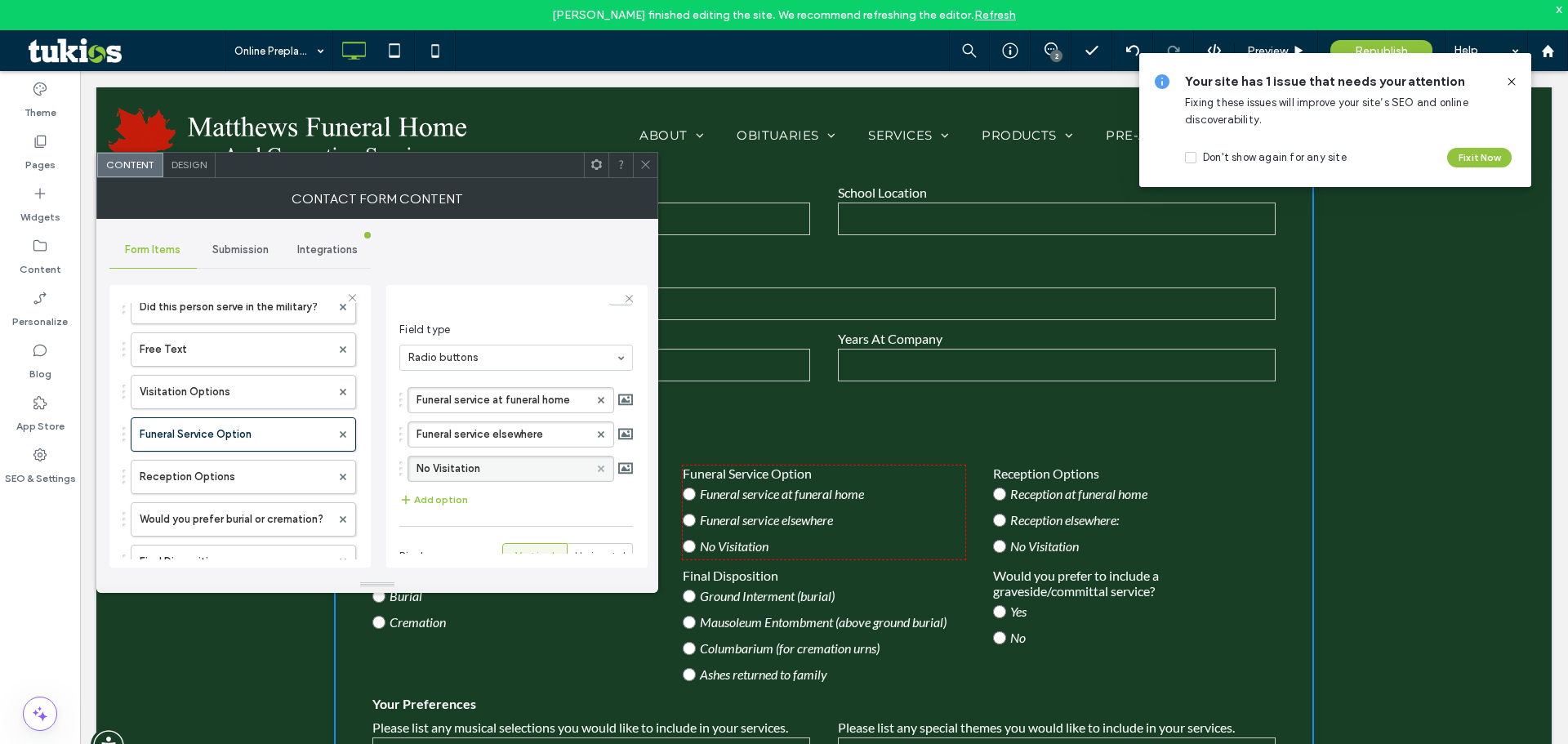
click at [598, 468] on use at bounding box center [601, 467] width 6 height 6
click at [214, 474] on label "Reception Options" at bounding box center [235, 477] width 191 height 32
click at [598, 469] on icon at bounding box center [601, 468] width 6 height 6
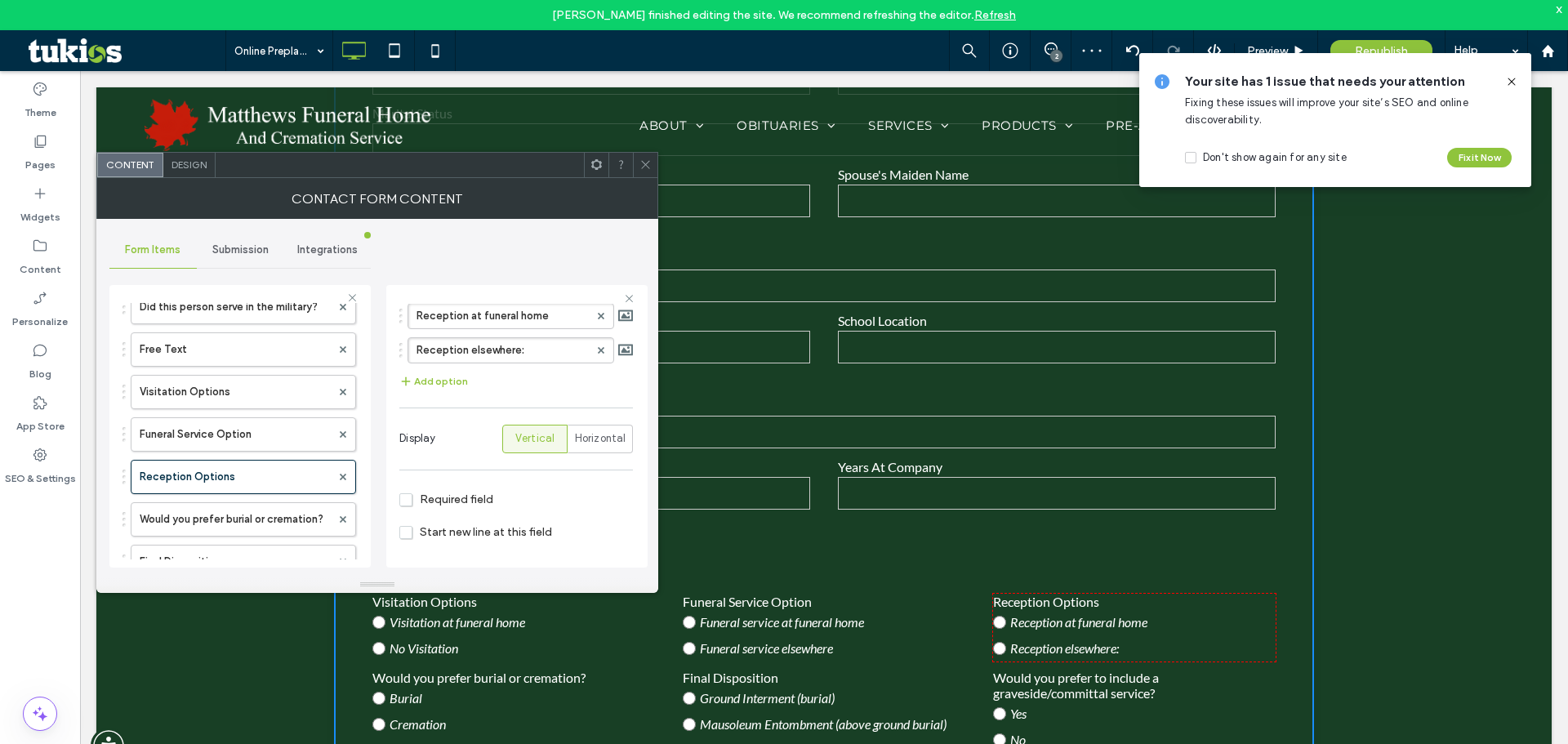
scroll to position [757, 0]
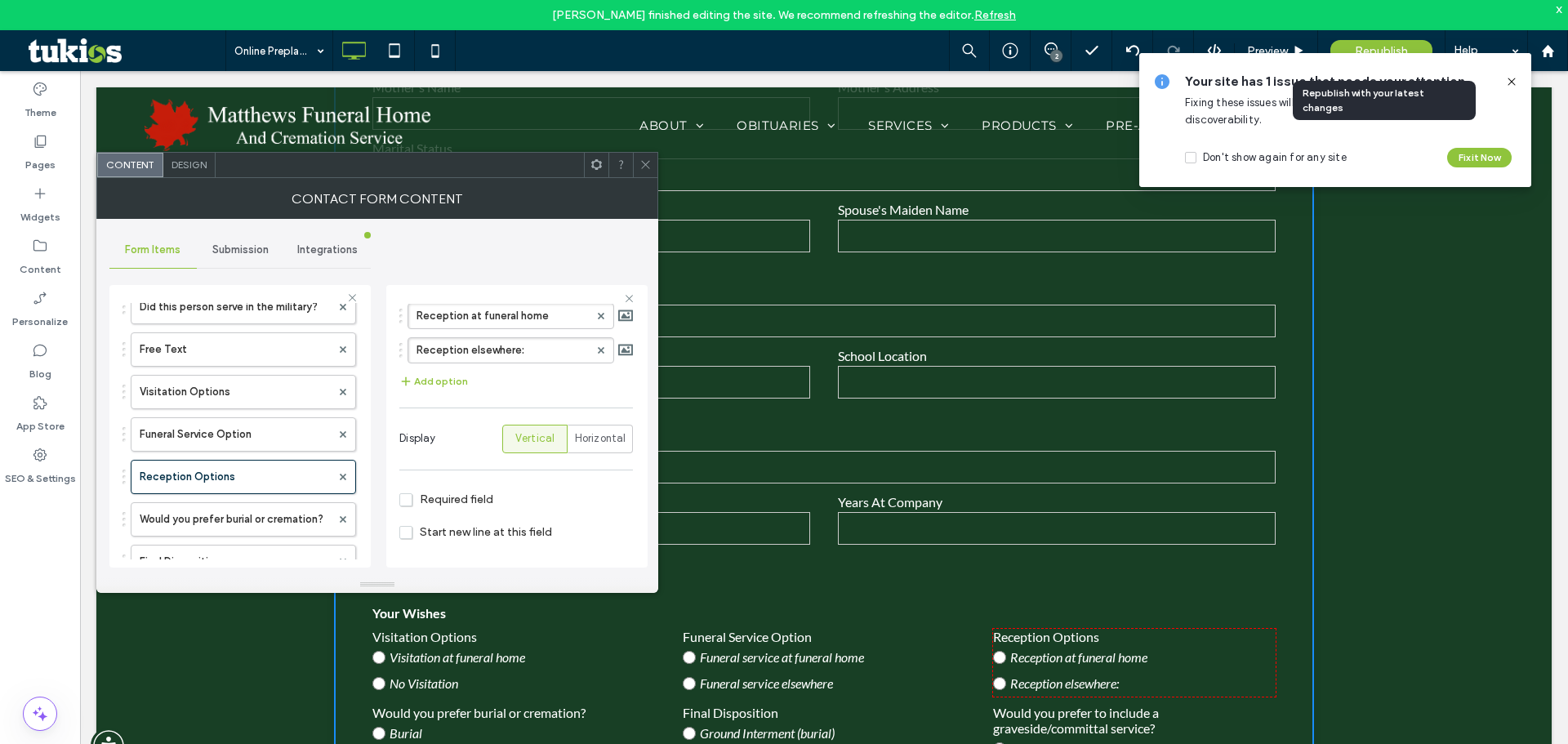
click at [1369, 44] on span "Republish" at bounding box center [1381, 50] width 53 height 13
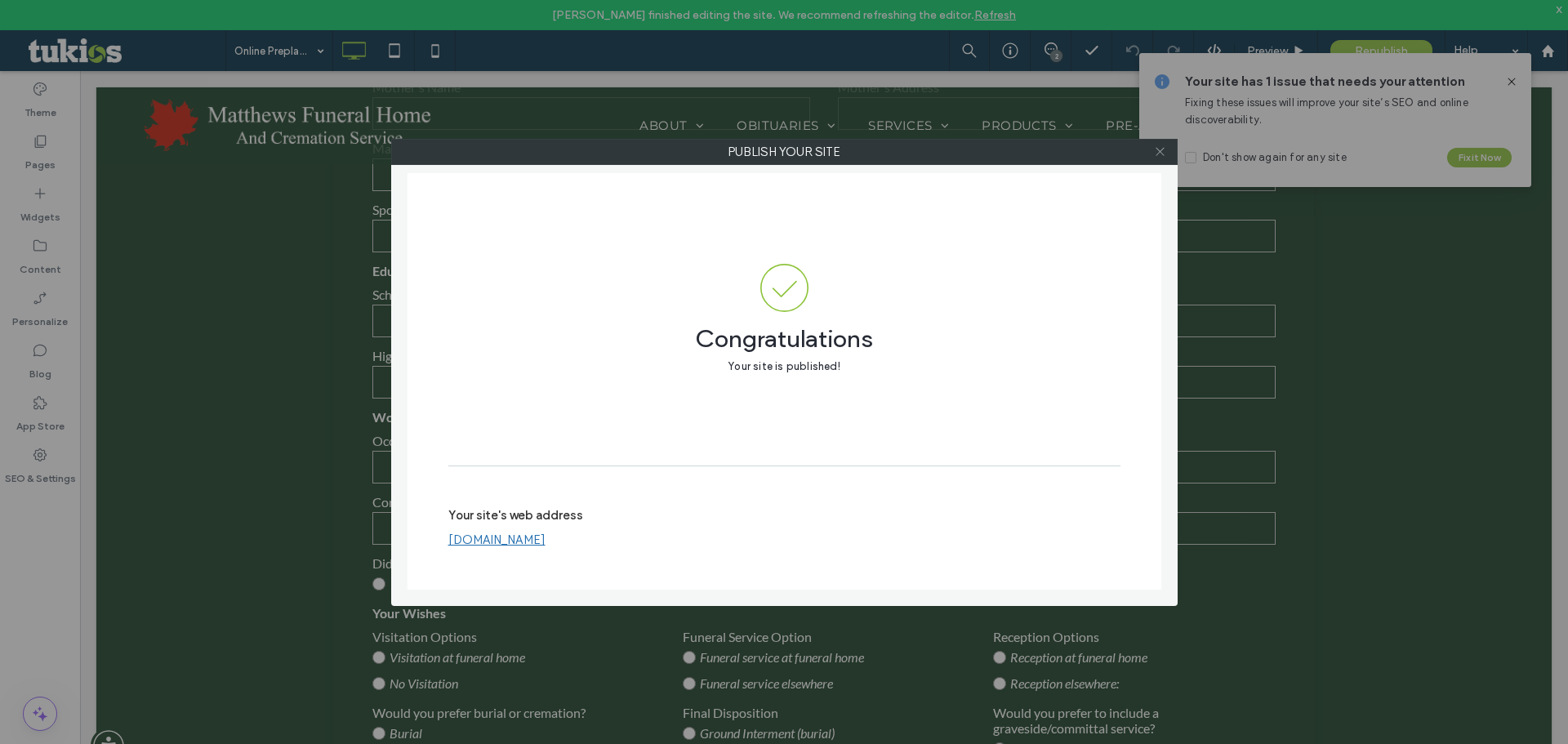
click at [1159, 155] on icon at bounding box center [1160, 151] width 13 height 13
